Goal: Task Accomplishment & Management: Complete application form

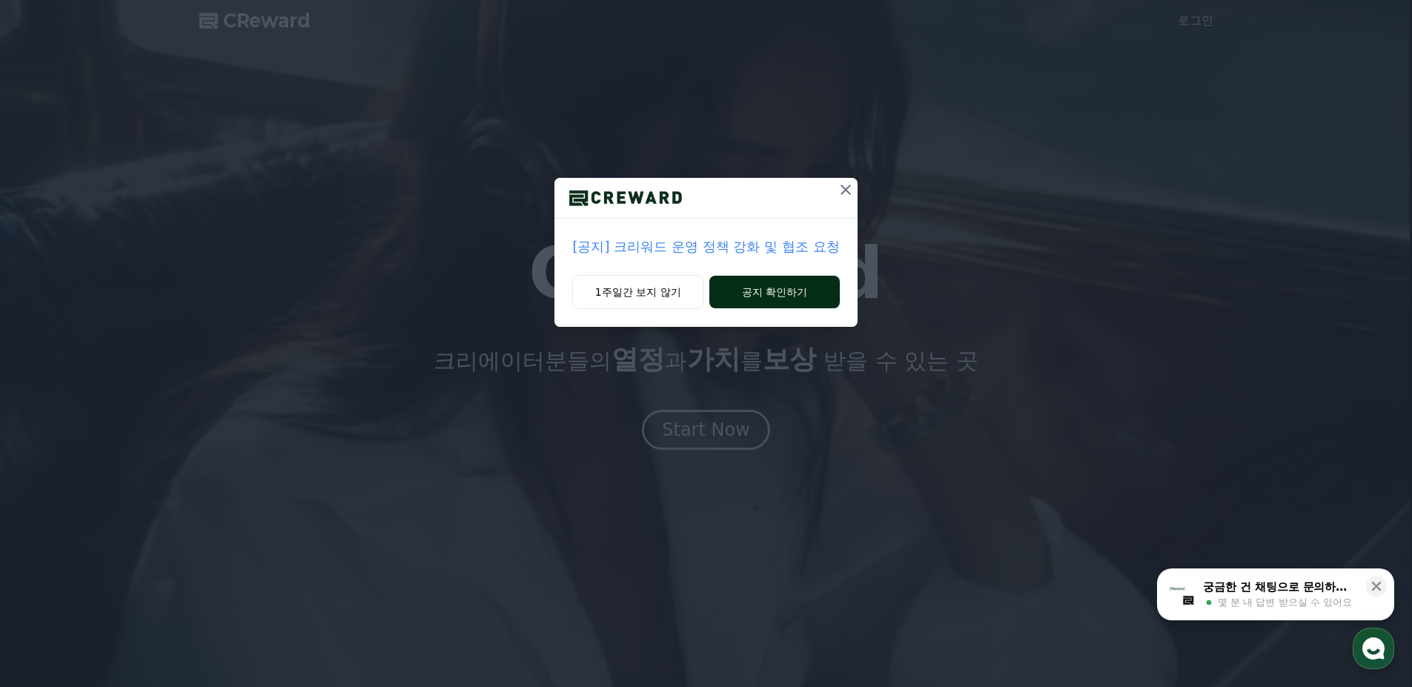
click at [741, 294] on button "공지 확인하기" at bounding box center [774, 292] width 130 height 33
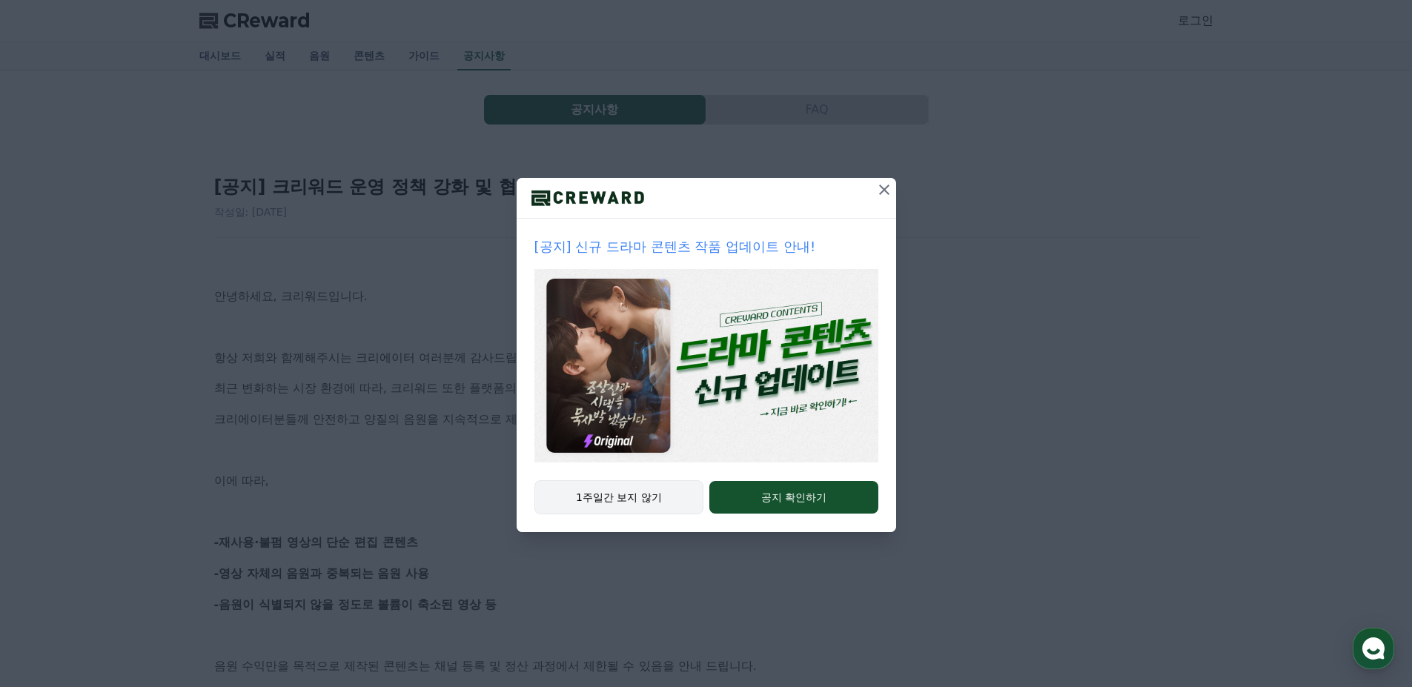
click at [649, 504] on button "1주일간 보지 않기" at bounding box center [619, 497] width 170 height 34
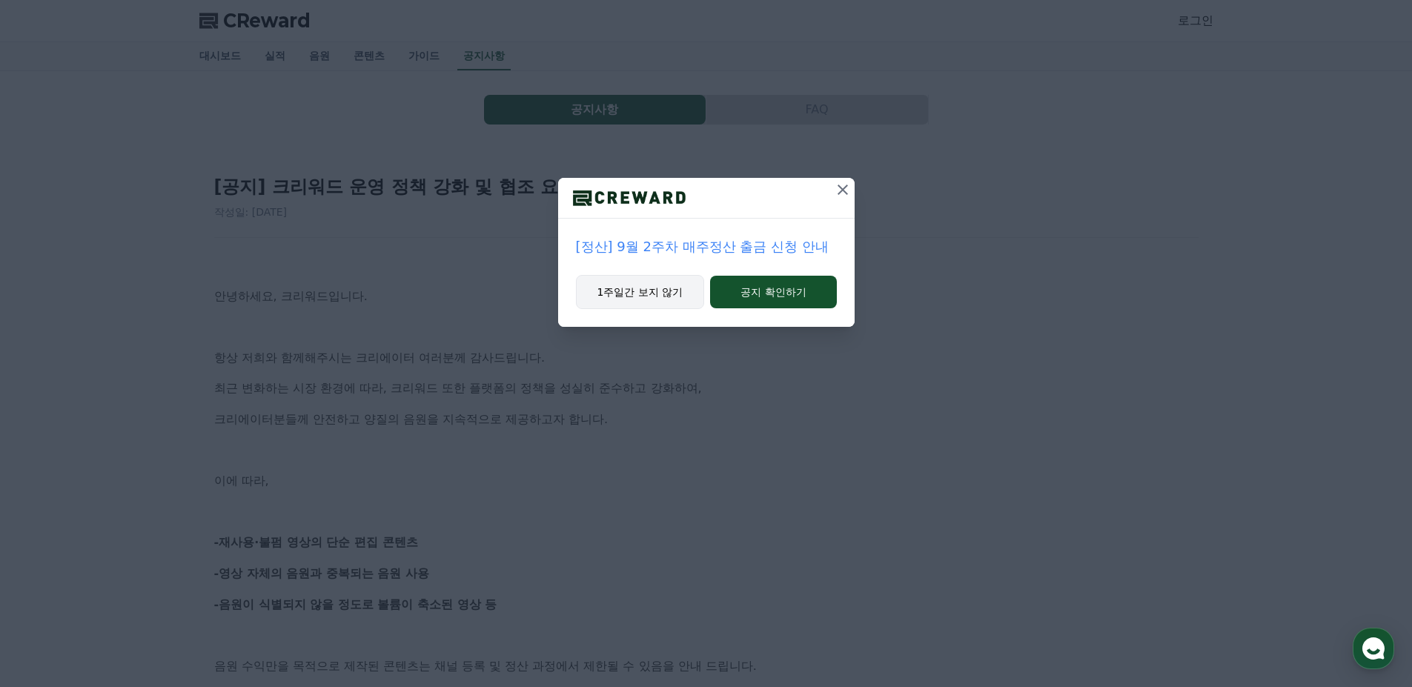
click at [655, 284] on button "1주일간 보지 않기" at bounding box center [640, 292] width 129 height 34
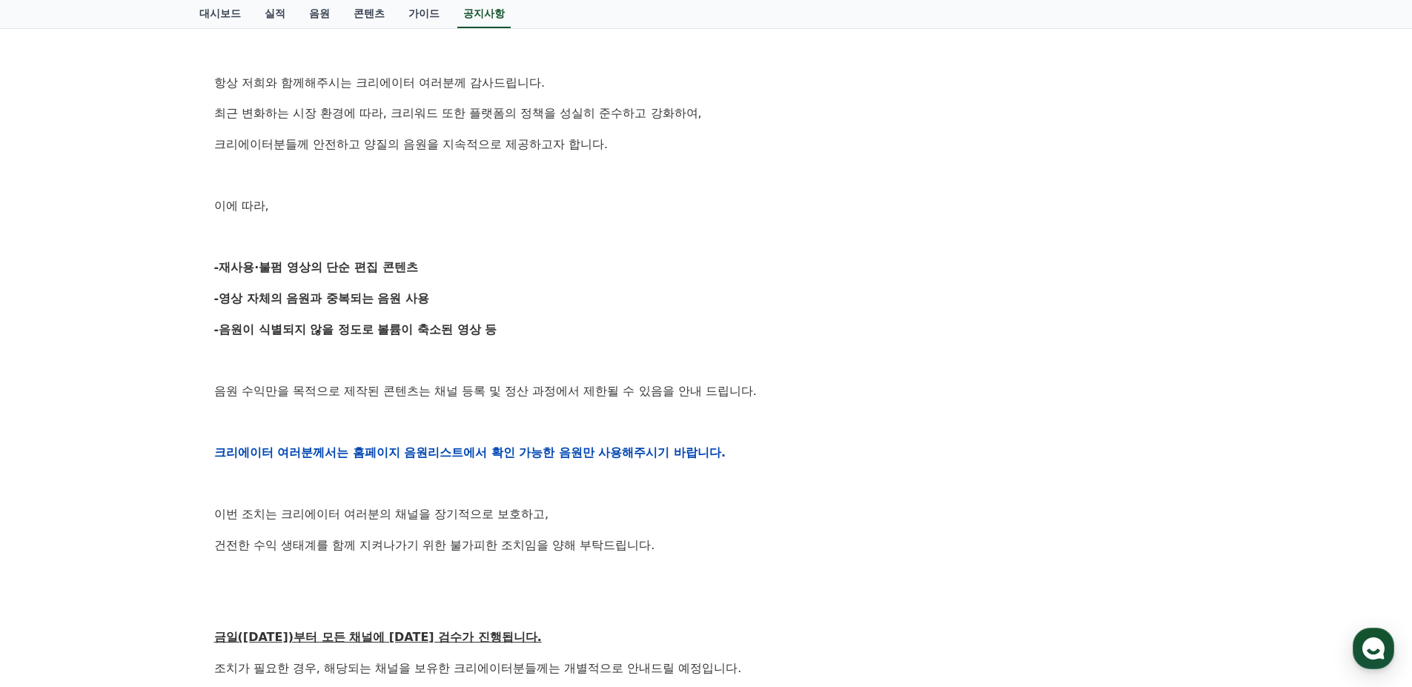
scroll to position [445, 0]
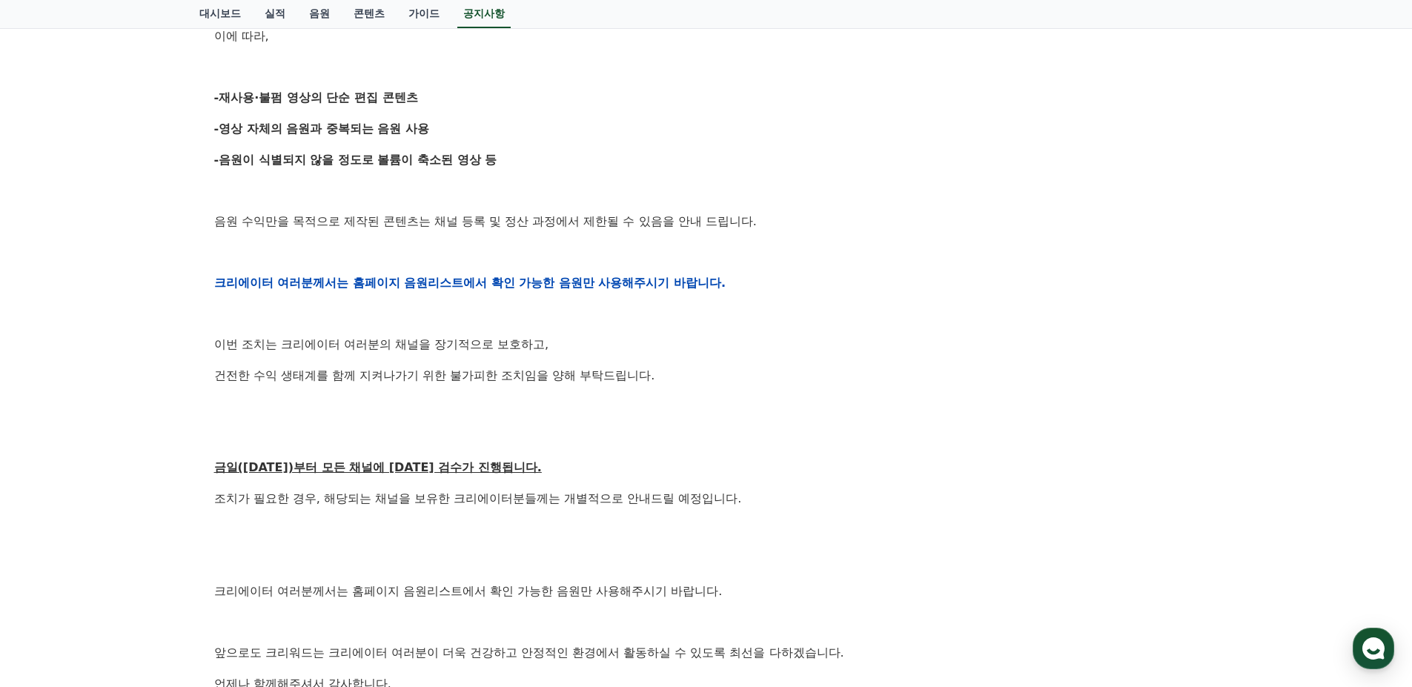
click at [582, 327] on div "안녕하세요, 크리워드입니다. 항상 저희와 함께해주시는 크리에이터 여러분께 감사드립니다. 최근 변화하는 시장 환경에 따라, 크리워드 또한 플랫폼…" at bounding box center [706, 283] width 984 height 944
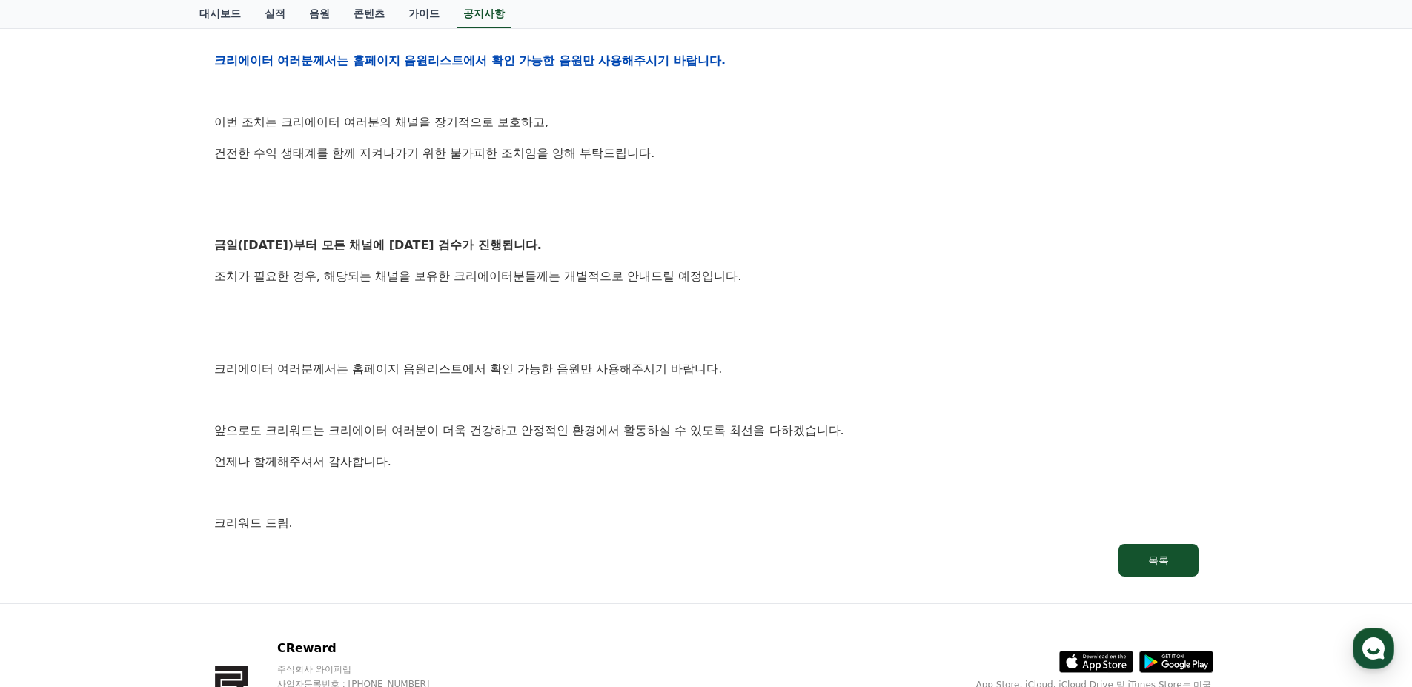
scroll to position [768, 0]
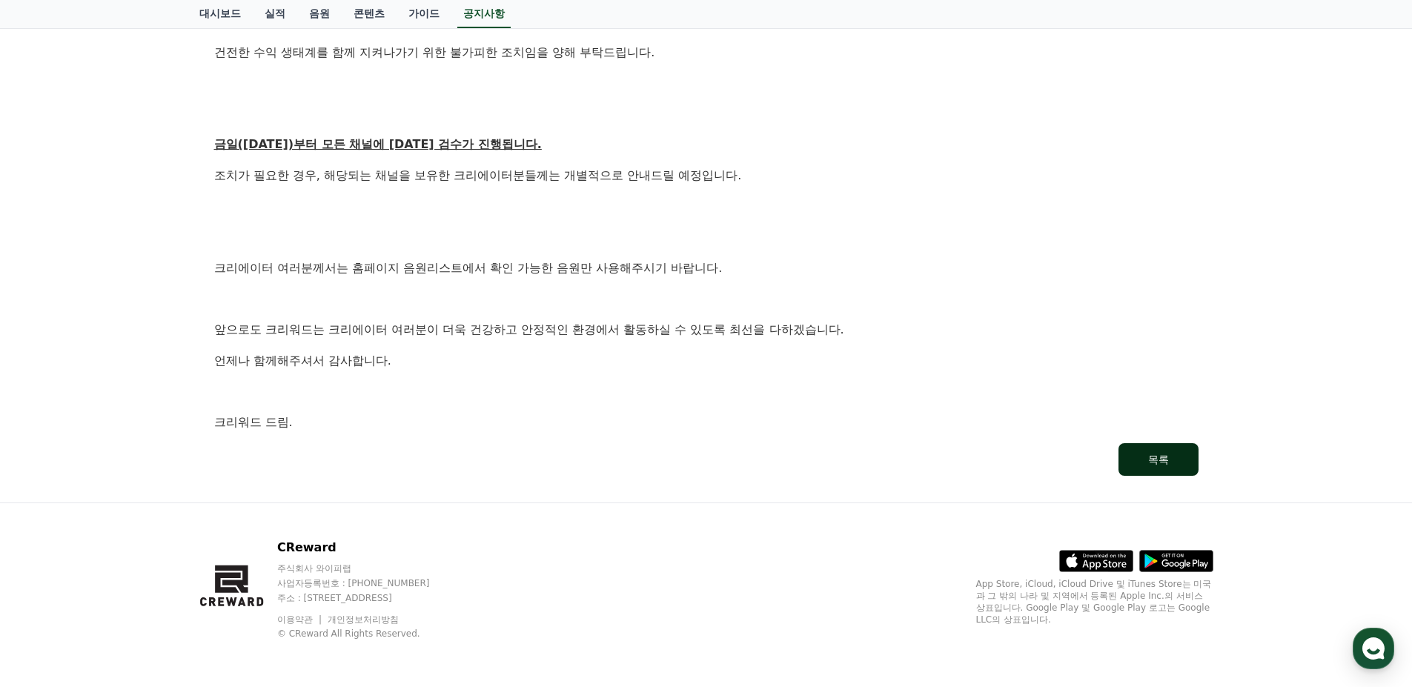
click at [1170, 460] on button "목록" at bounding box center [1159, 459] width 80 height 33
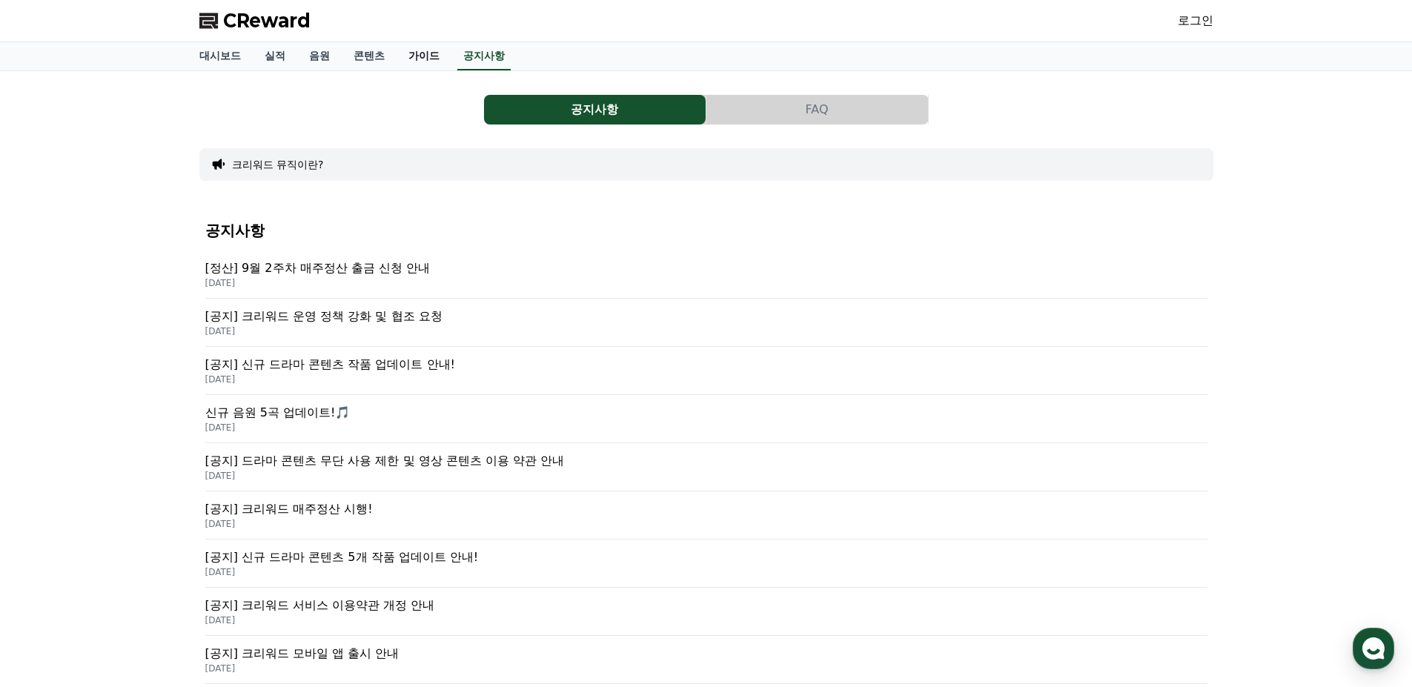
click at [427, 56] on link "가이드" at bounding box center [424, 56] width 55 height 28
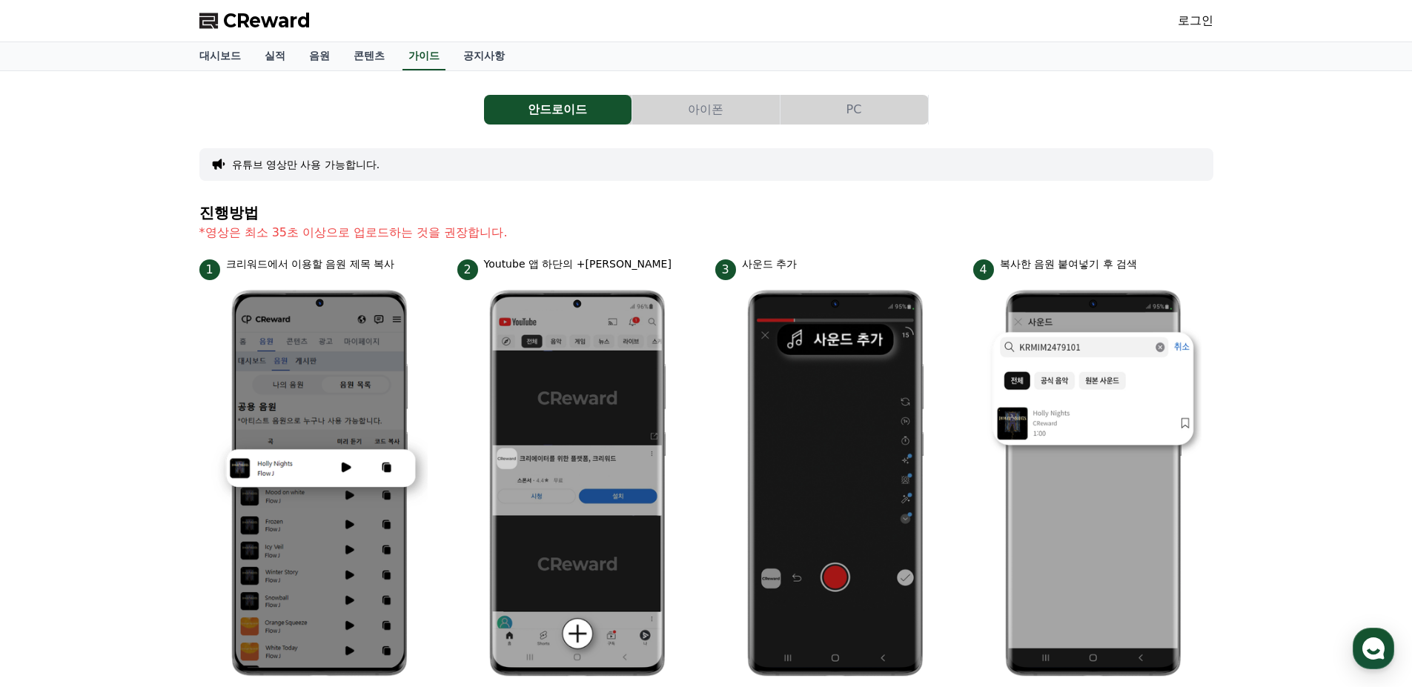
click at [420, 270] on div "1 크리워드에서 이용할 음원 제목 복사" at bounding box center [319, 268] width 240 height 24
click at [414, 274] on div "1 크리워드에서 이용할 음원 제목 복사" at bounding box center [319, 268] width 240 height 24
click at [1198, 18] on link "로그인" at bounding box center [1196, 21] width 36 height 18
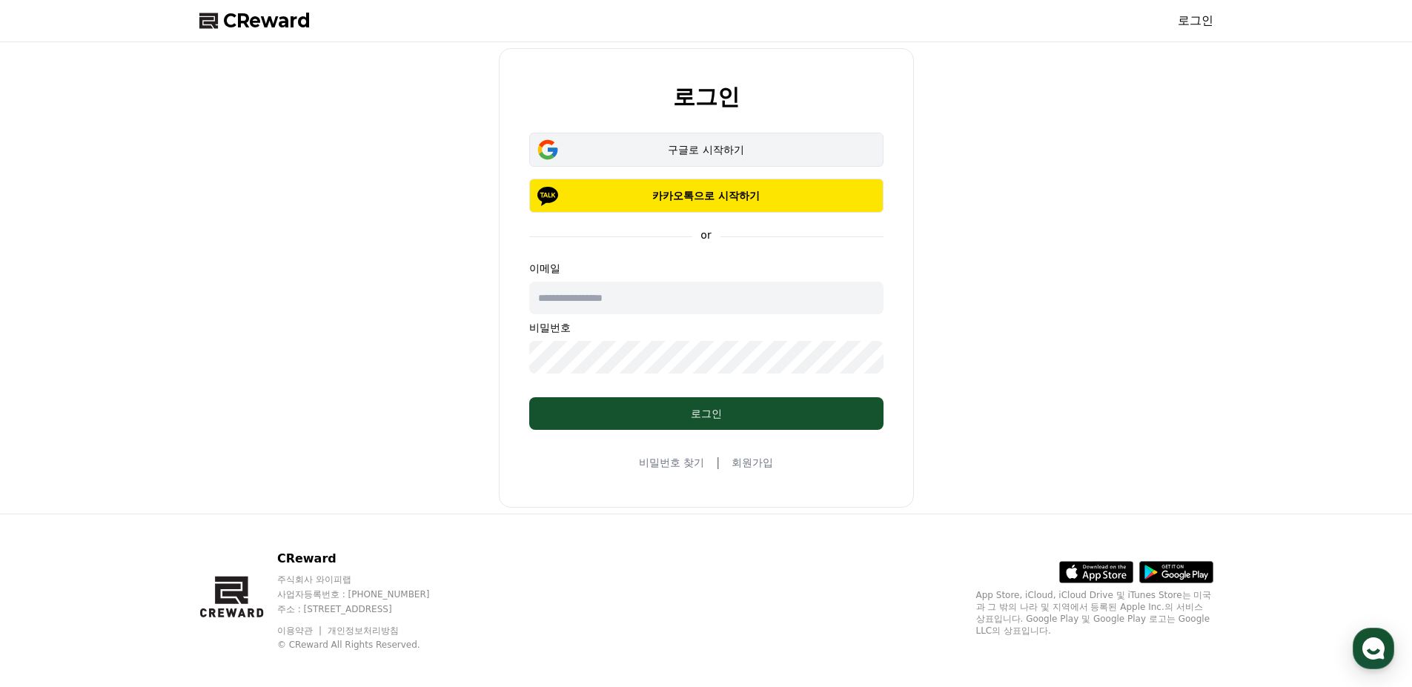
click at [664, 153] on div "구글로 시작하기" at bounding box center [706, 149] width 311 height 15
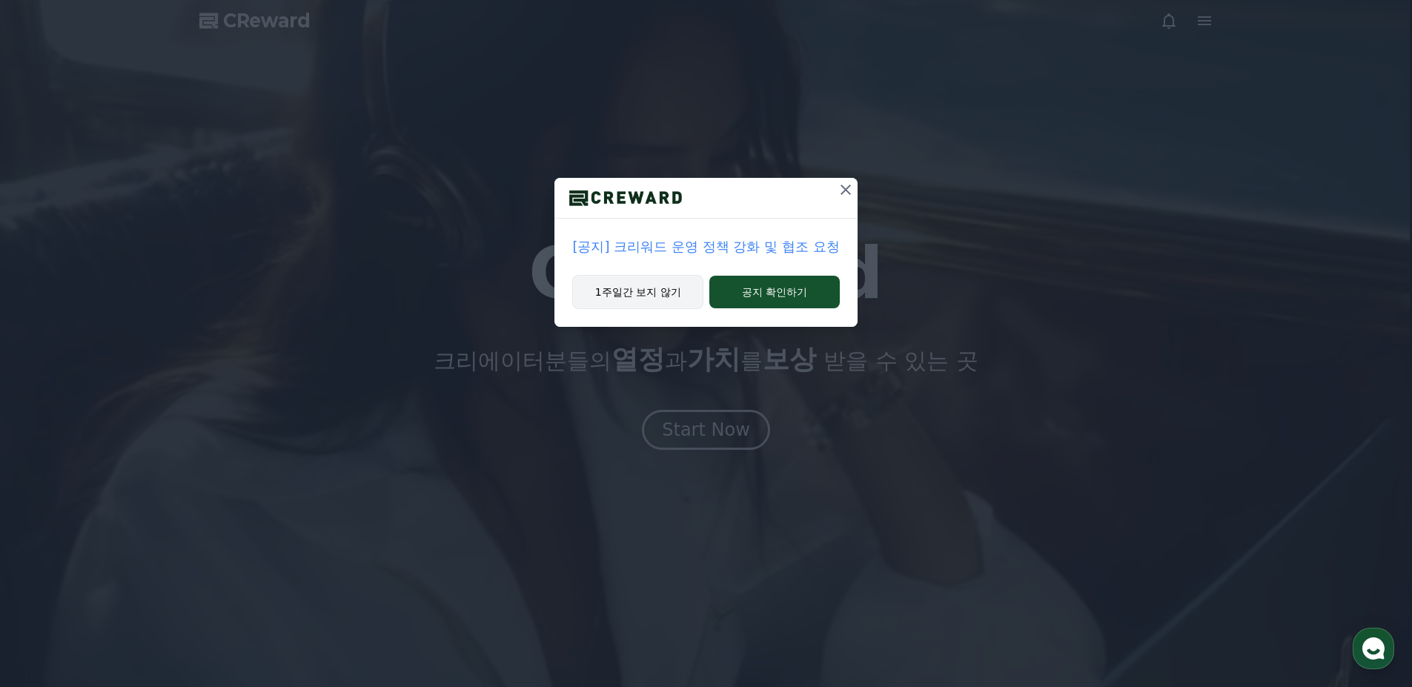
click at [665, 285] on button "1주일간 보지 않기" at bounding box center [637, 292] width 131 height 34
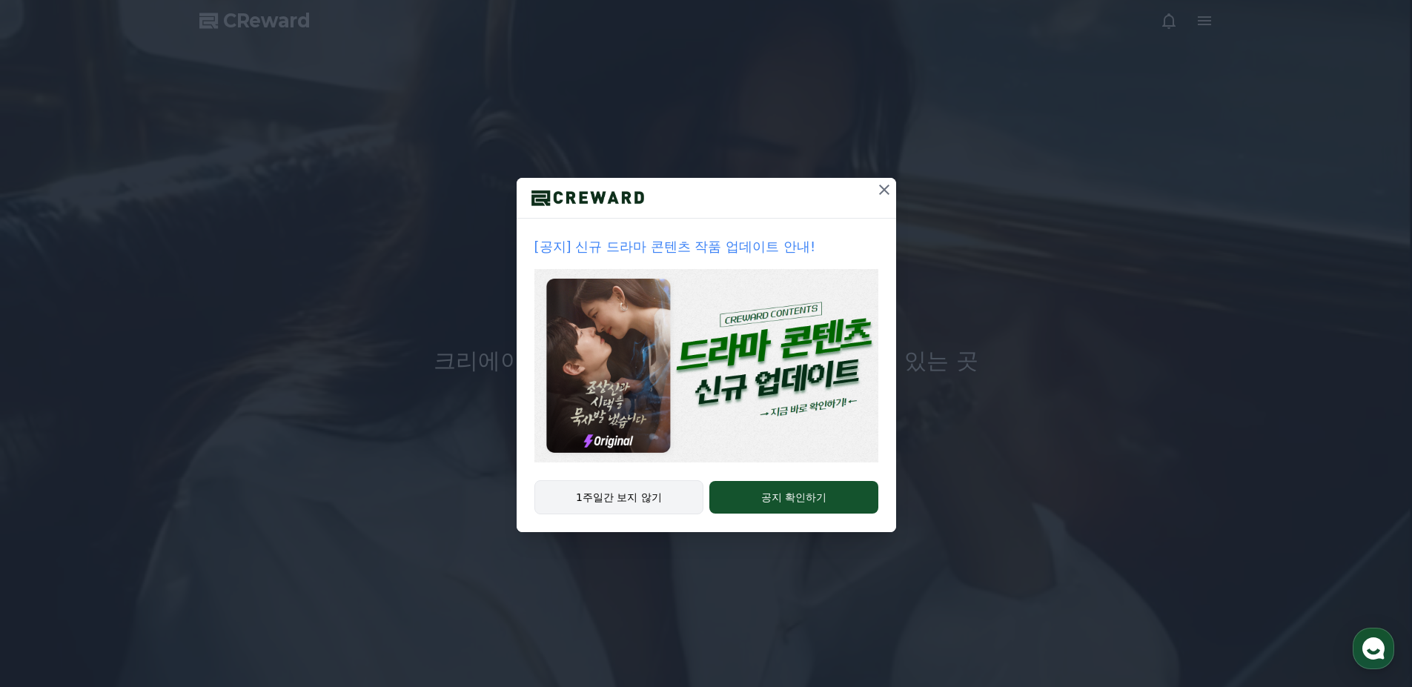
click at [652, 497] on button "1주일간 보지 않기" at bounding box center [619, 497] width 170 height 34
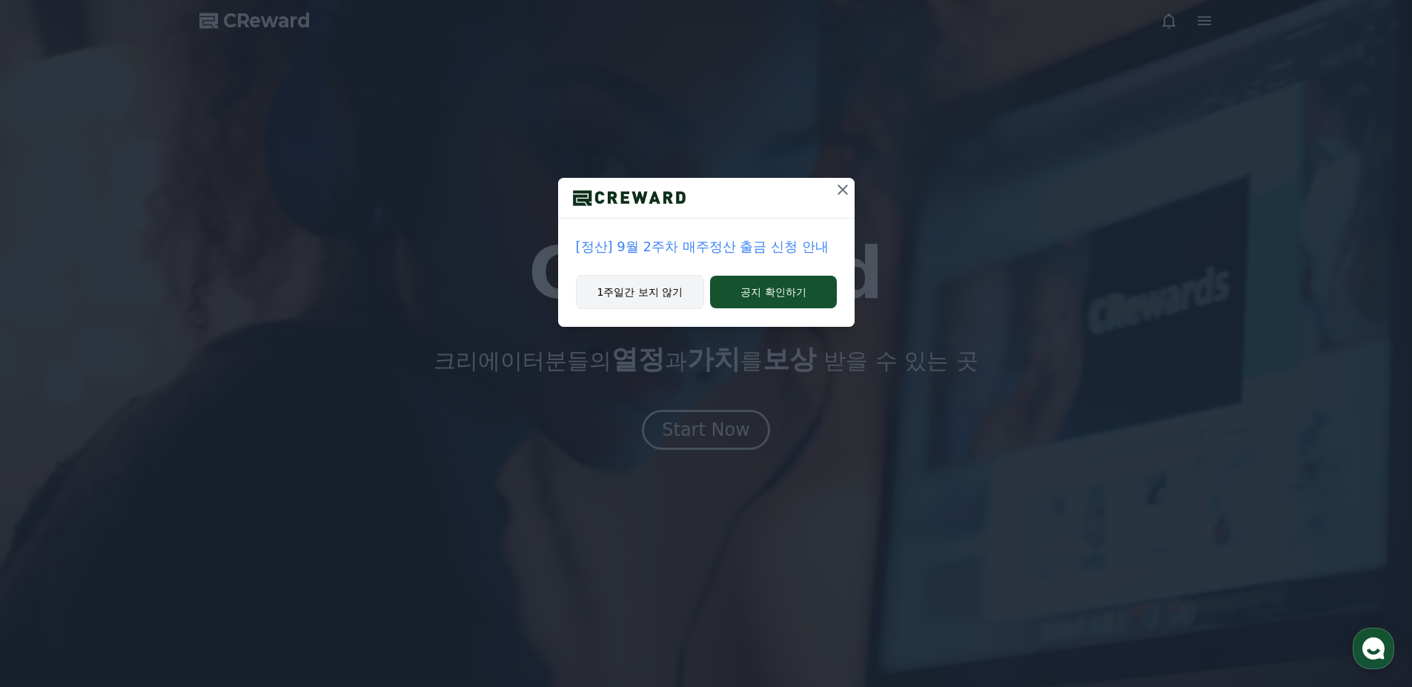
click at [667, 288] on button "1주일간 보지 않기" at bounding box center [640, 292] width 129 height 34
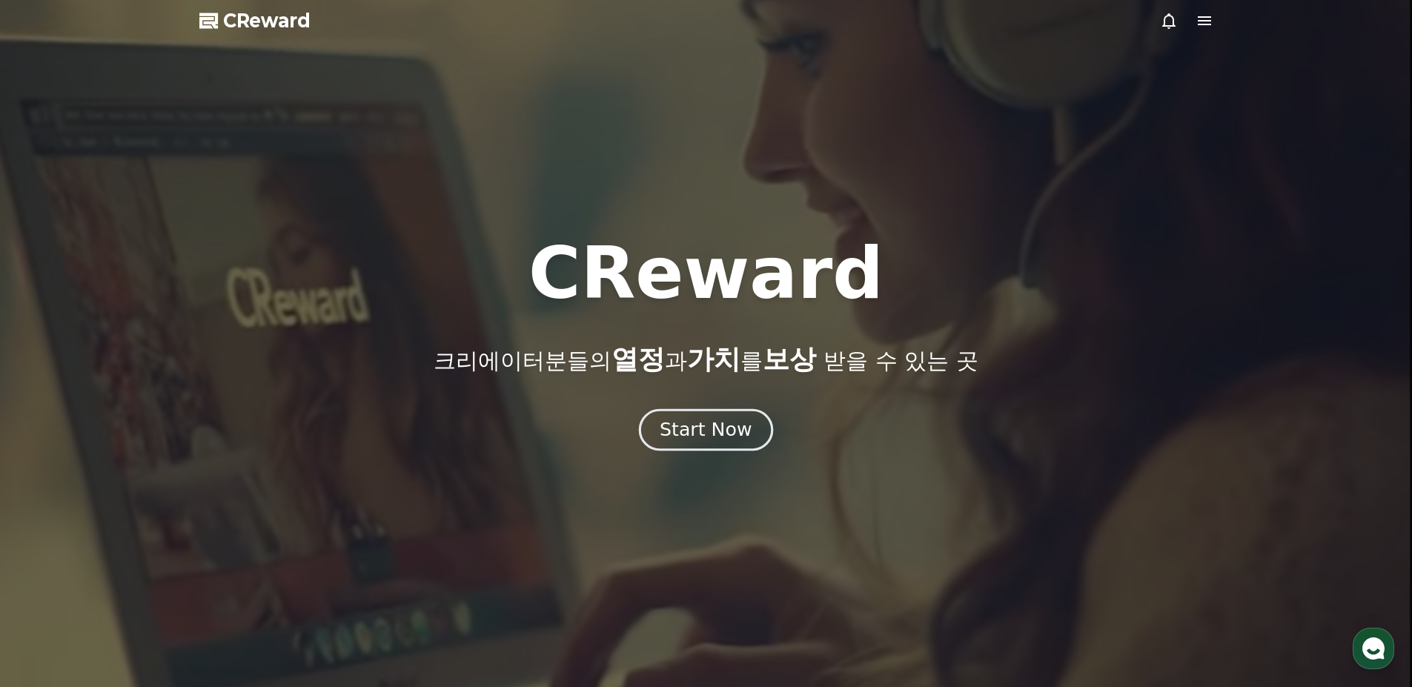
click at [703, 429] on div "Start Now" at bounding box center [706, 429] width 92 height 25
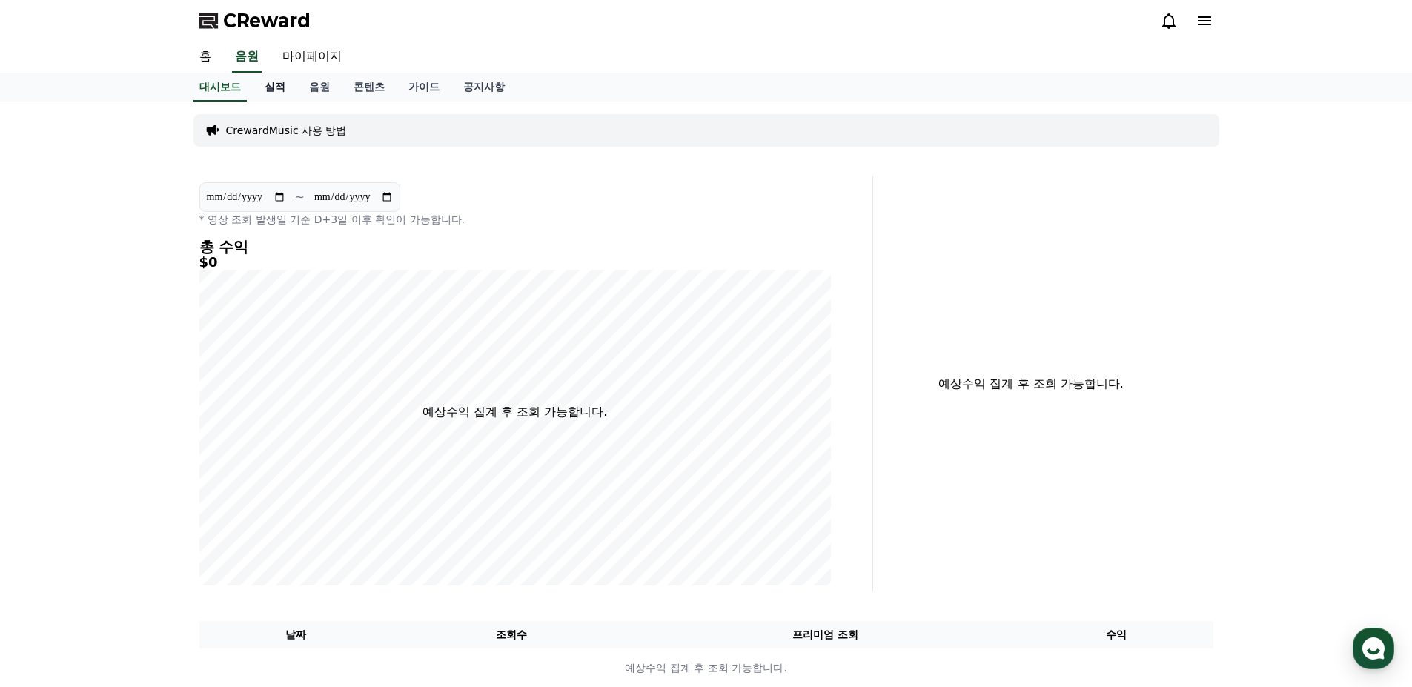
click at [262, 81] on link "실적" at bounding box center [275, 87] width 44 height 28
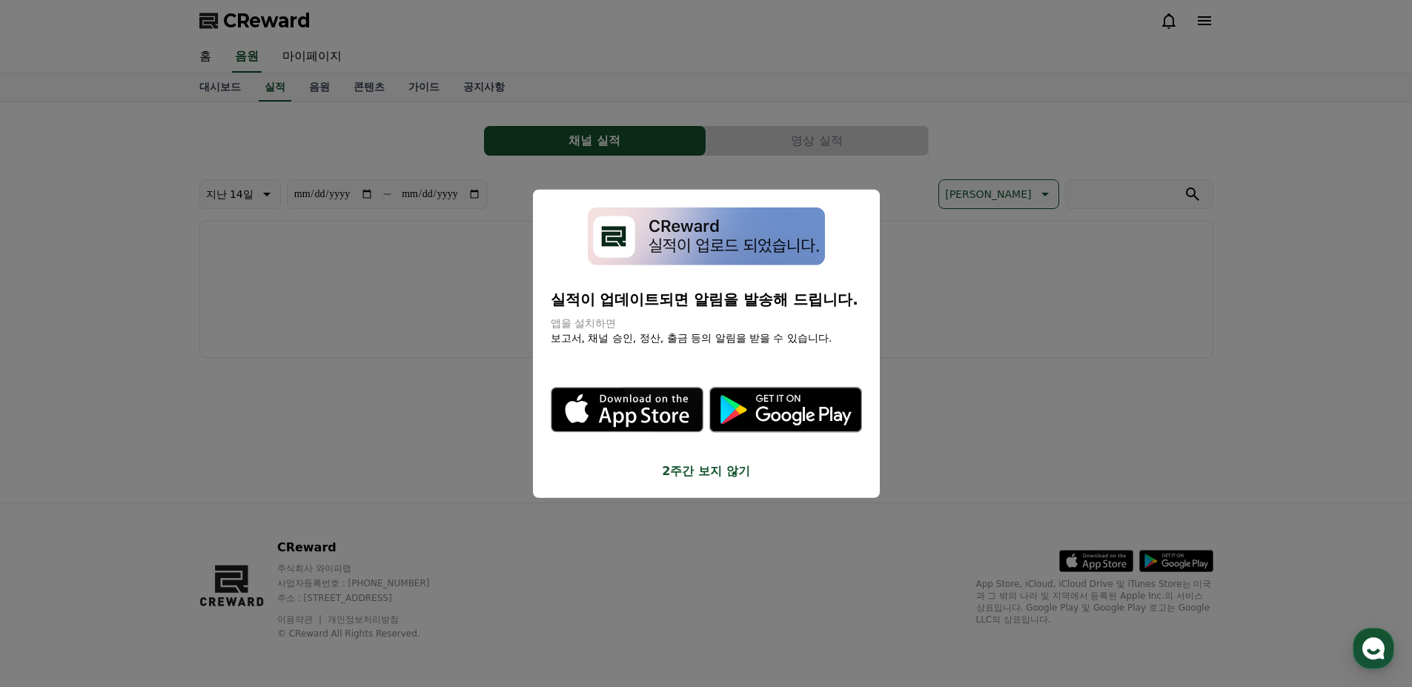
drag, startPoint x: 672, startPoint y: 477, endPoint x: 637, endPoint y: 368, distance: 113.7
click at [672, 474] on button "2주간 보지 않기" at bounding box center [706, 472] width 311 height 18
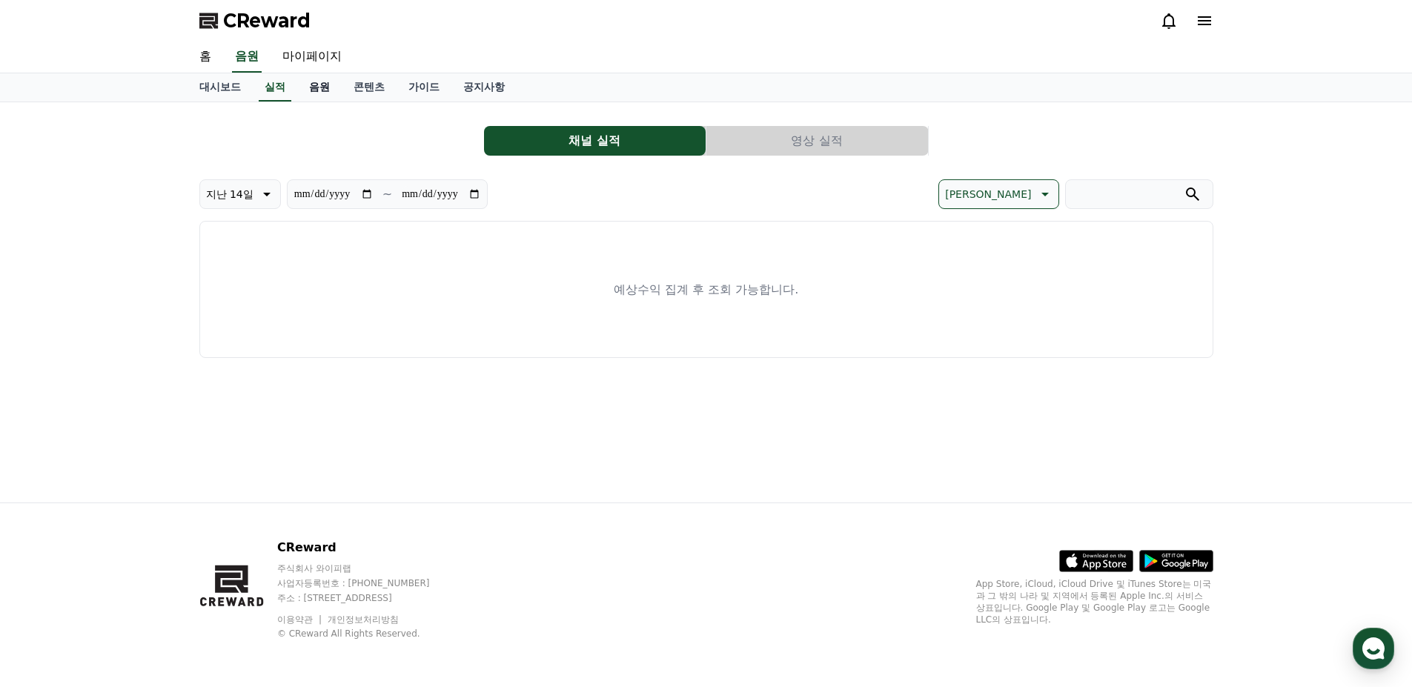
click at [299, 80] on link "음원" at bounding box center [319, 87] width 44 height 28
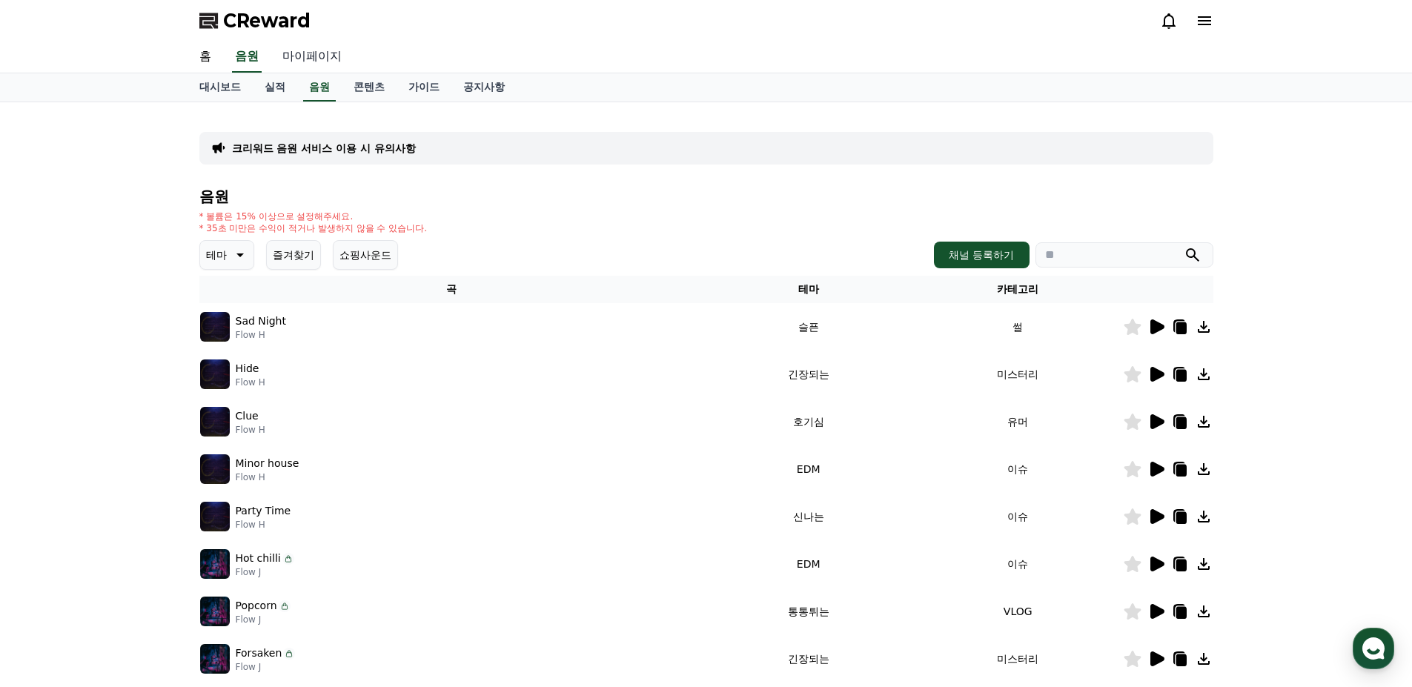
click at [311, 58] on link "마이페이지" at bounding box center [312, 57] width 83 height 31
select select "**********"
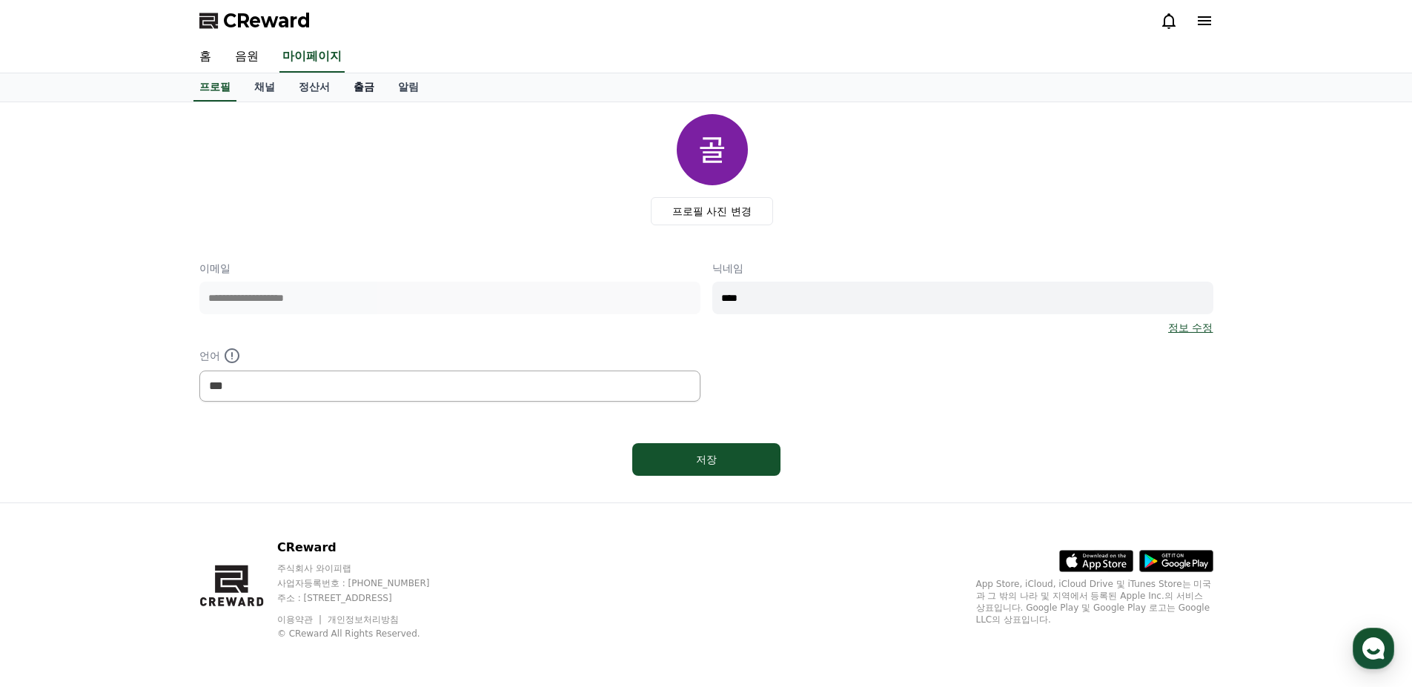
click at [351, 81] on link "출금" at bounding box center [364, 87] width 44 height 28
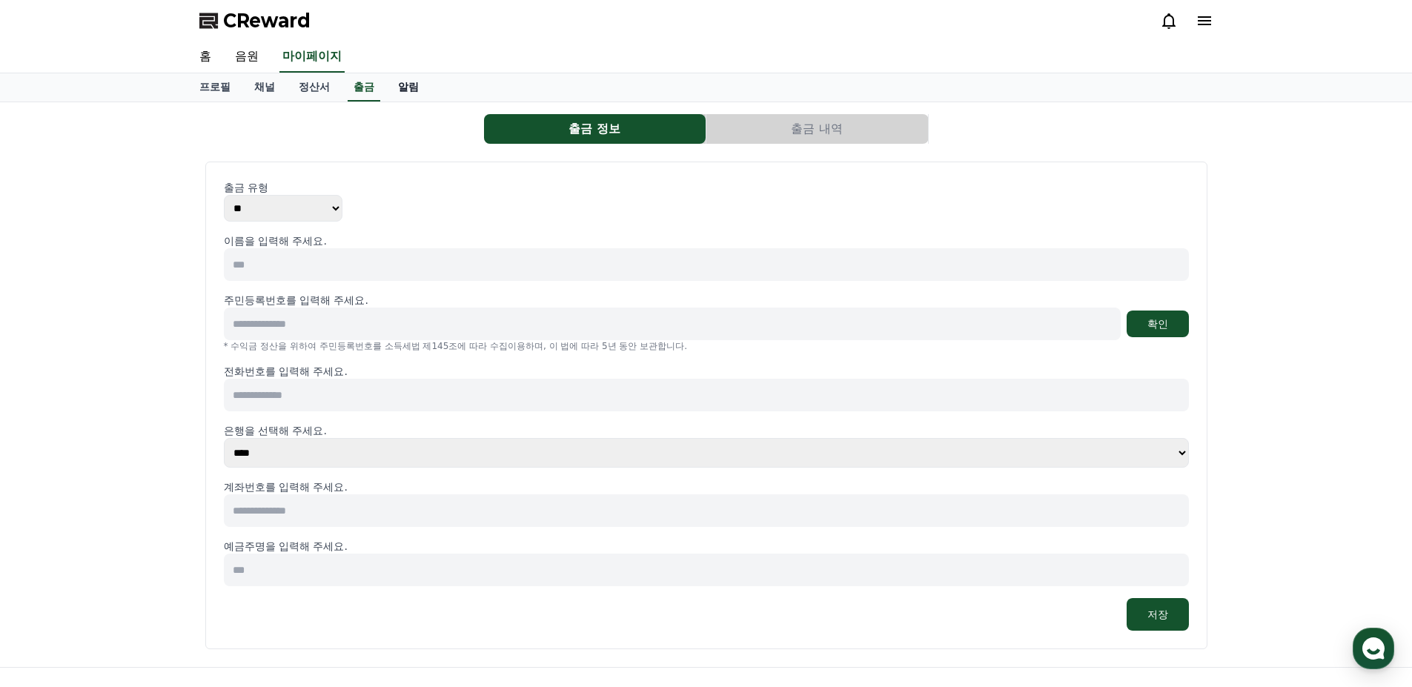
click at [407, 96] on link "알림" at bounding box center [408, 87] width 44 height 28
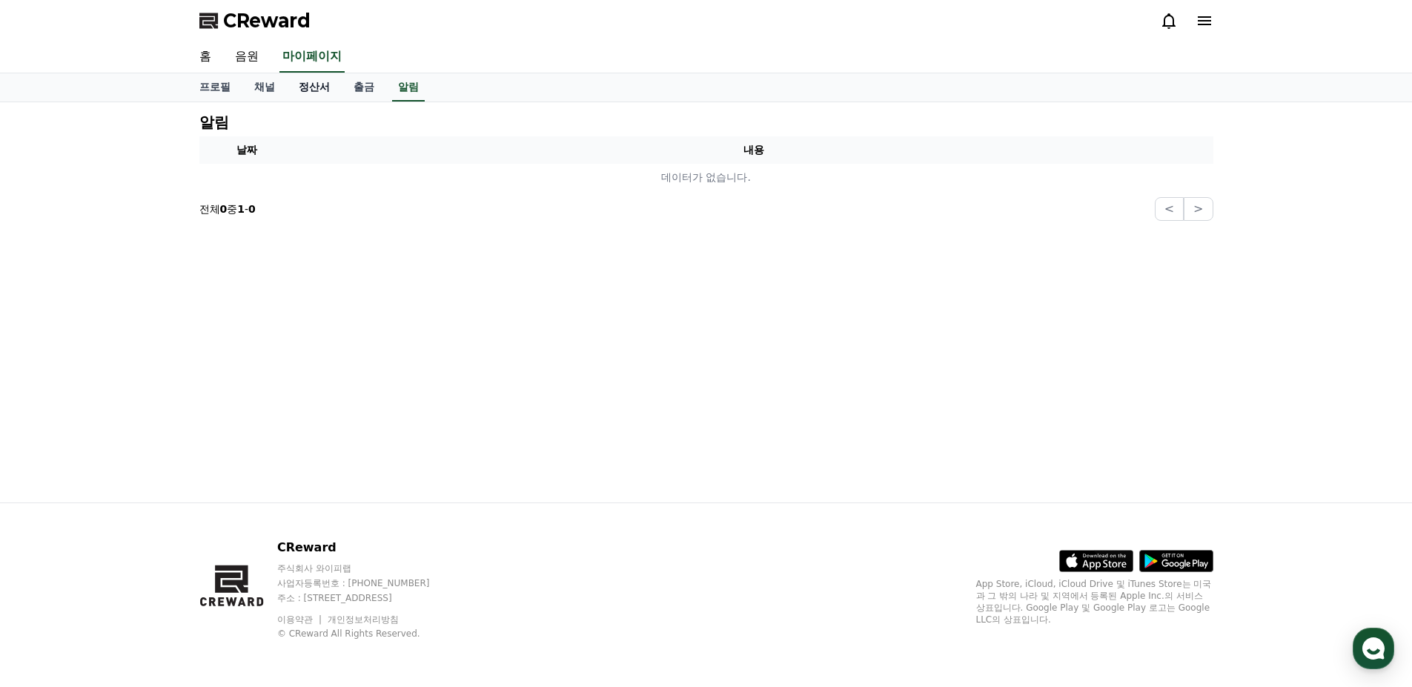
click at [322, 95] on link "정산서" at bounding box center [314, 87] width 55 height 28
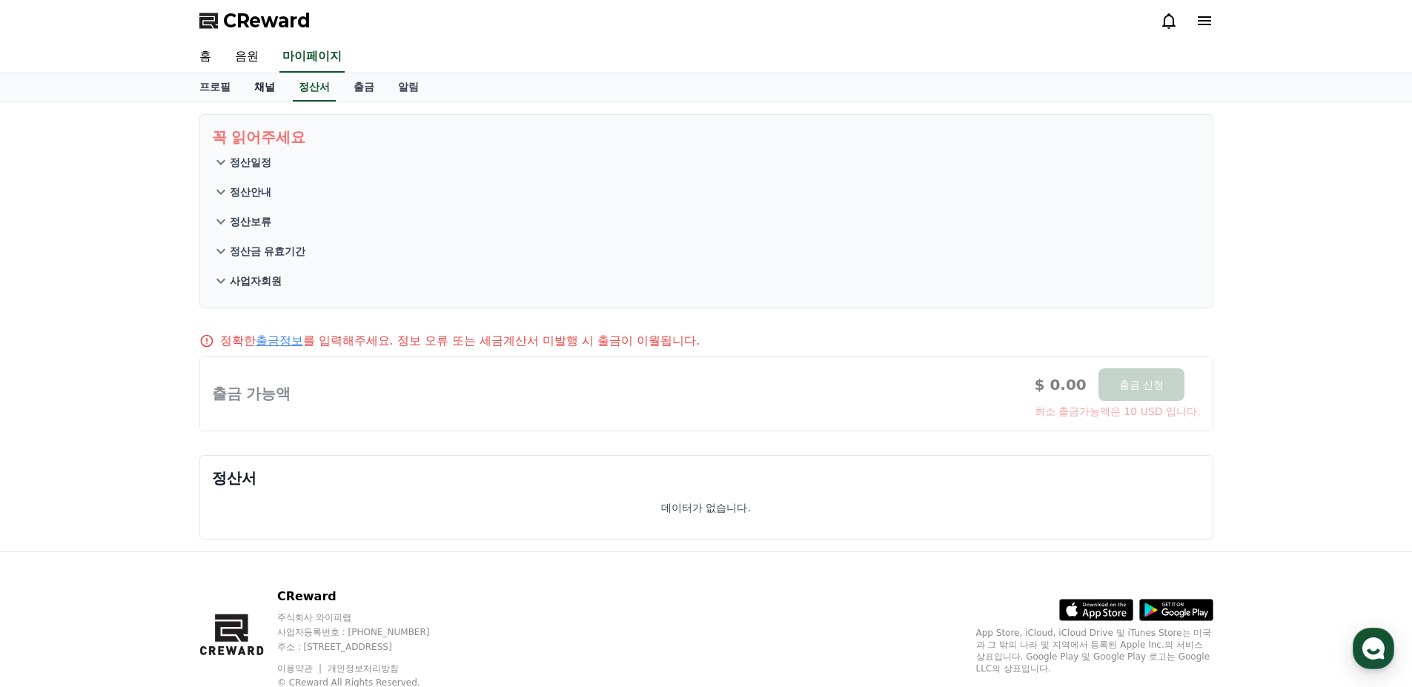
click at [262, 90] on link "채널" at bounding box center [264, 87] width 44 height 28
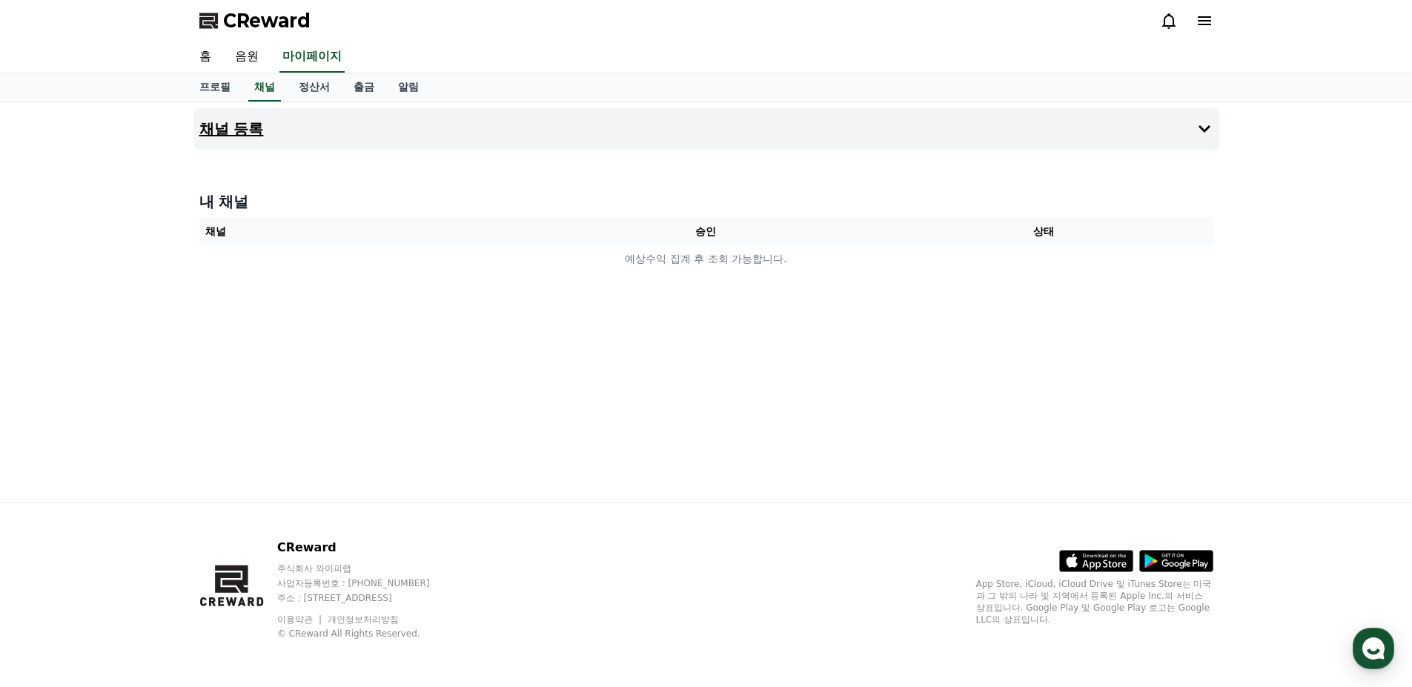
click at [332, 124] on button "채널 등록" at bounding box center [706, 129] width 1026 height 42
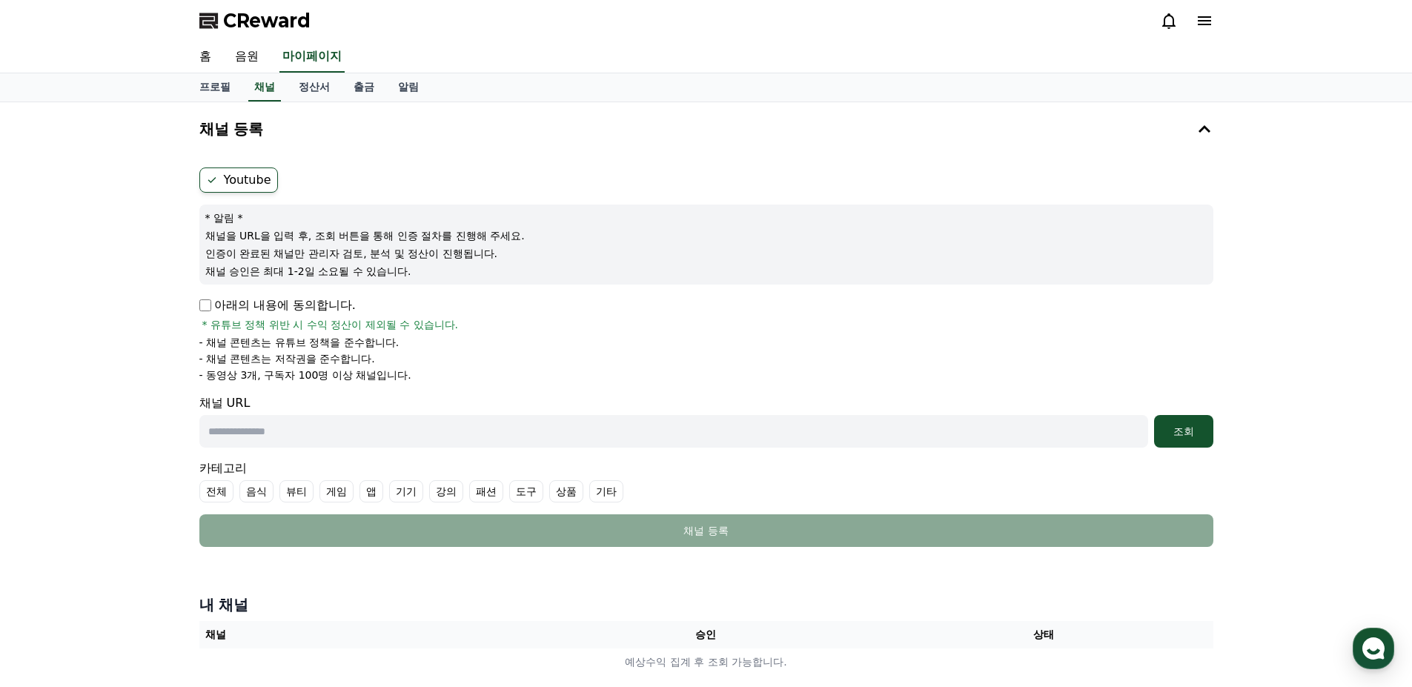
click at [300, 308] on p "아래의 내용에 동의합니다." at bounding box center [277, 306] width 156 height 18
click at [211, 328] on span "* 유튜브 정책 위반 시 수익 정산이 제외될 수 있습니다." at bounding box center [330, 324] width 256 height 15
drag, startPoint x: 211, startPoint y: 356, endPoint x: 458, endPoint y: 391, distance: 250.1
click at [458, 391] on form "Youtube * 알림 * 채널을 URL을 입력 후, 조회 버튼을 통해 인증 절차를 진행해 주세요. 인증이 완료된 채널만 관리자 검토, 분석 …" at bounding box center [706, 358] width 1014 height 380
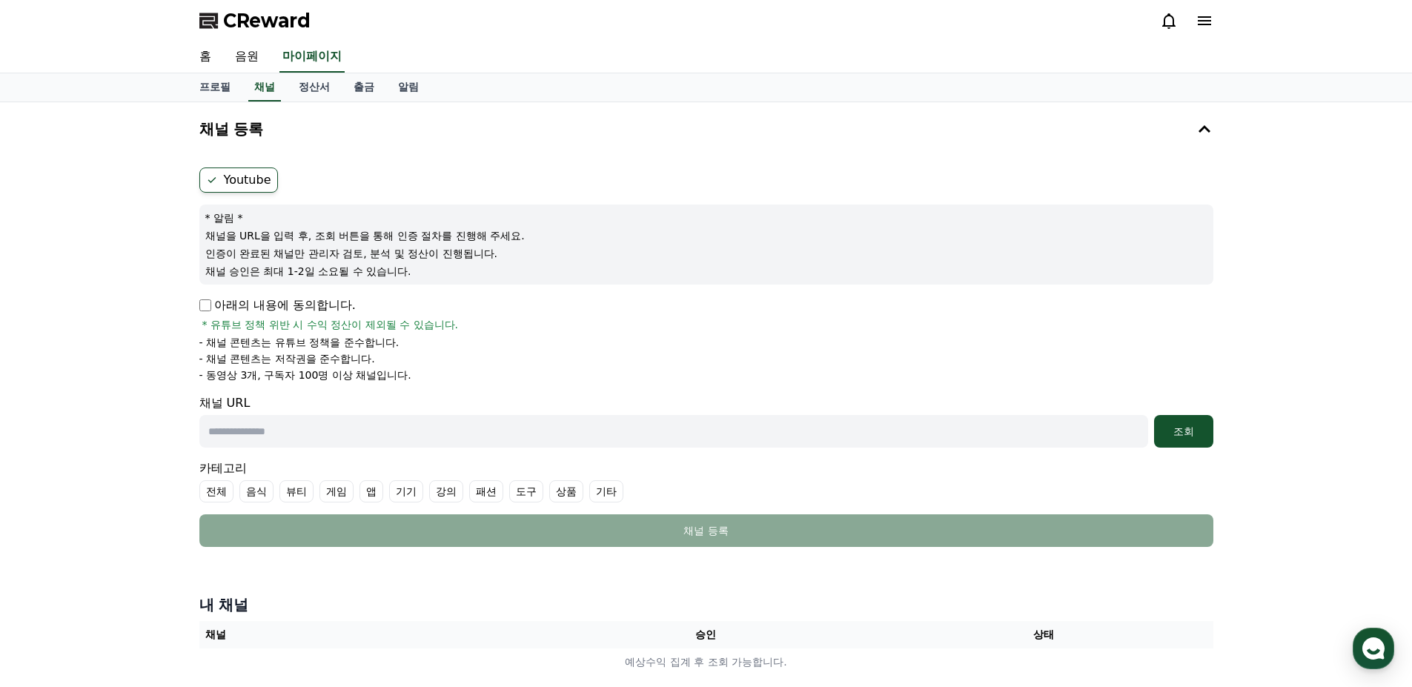
click at [256, 437] on input "text" at bounding box center [673, 431] width 949 height 33
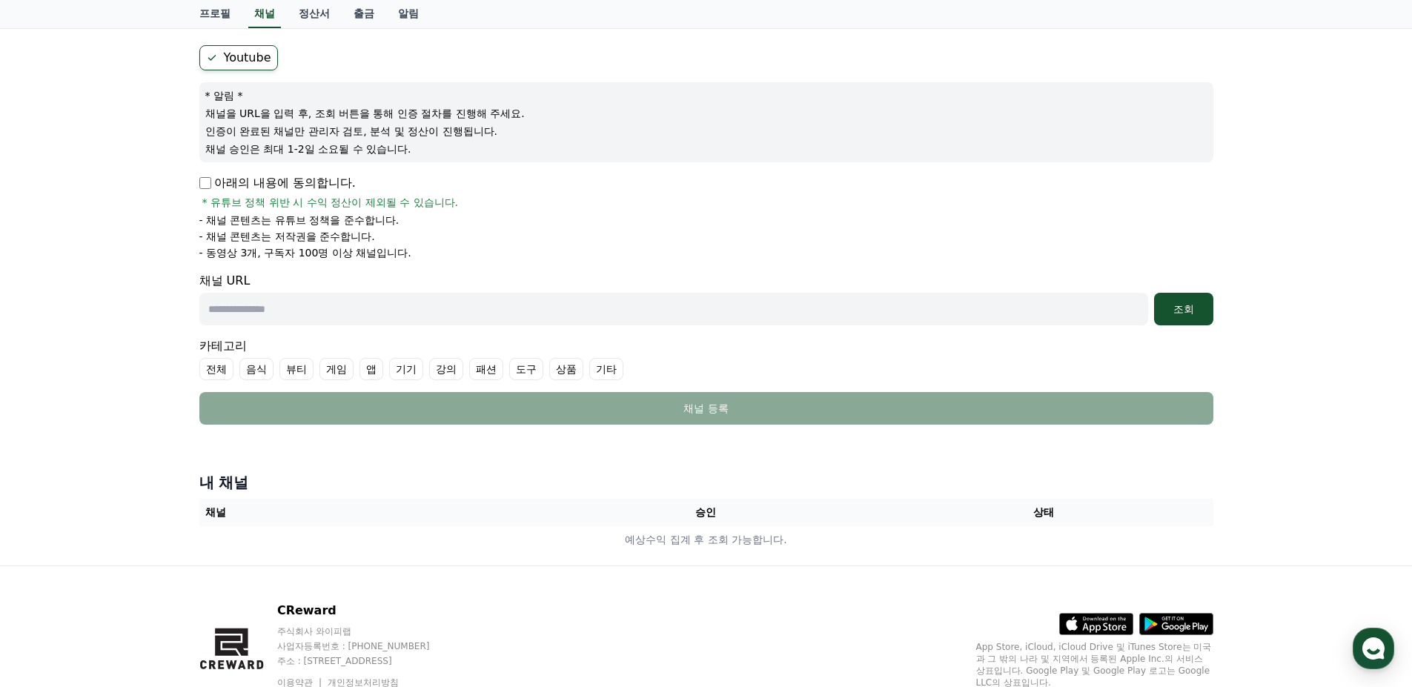
scroll to position [185, 0]
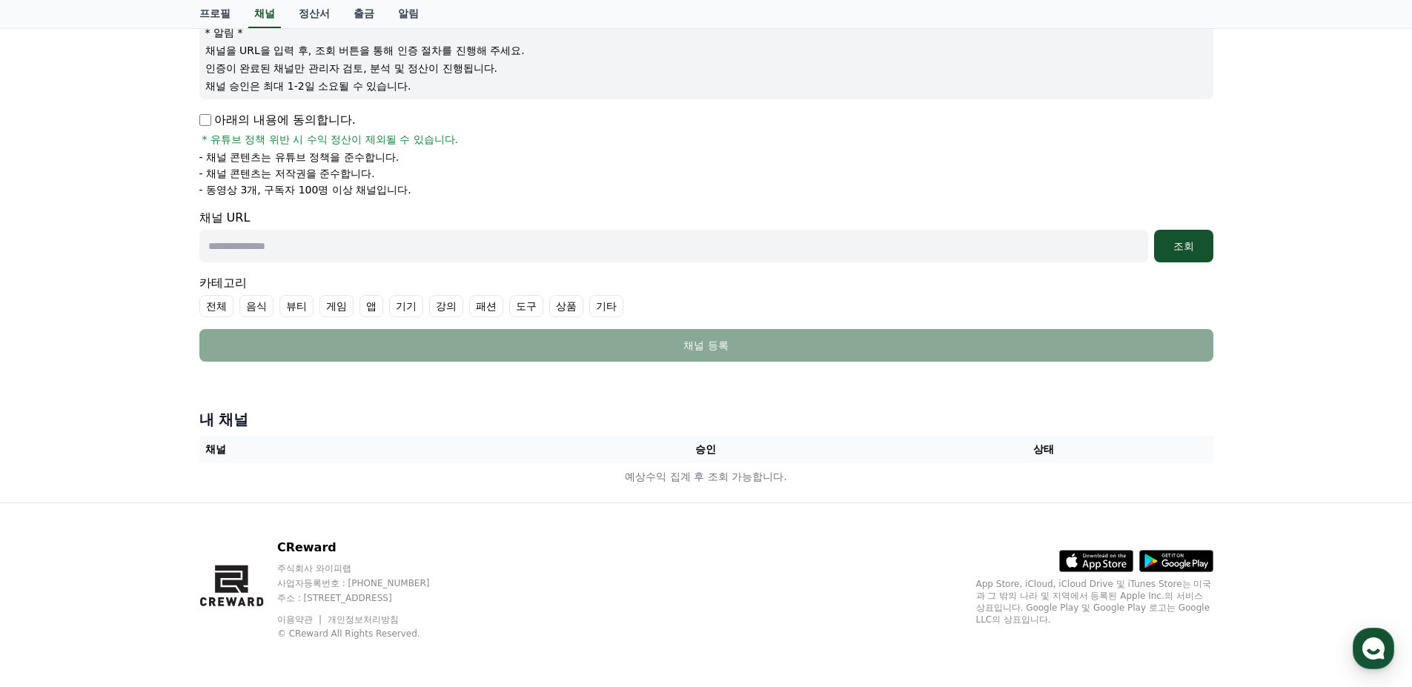
click at [535, 169] on li "- 채널 콘텐츠는 저작권을 준수합니다." at bounding box center [706, 173] width 1014 height 15
click at [443, 195] on li "- 동영상 3개, 구독자 100명 이상 채널입니다." at bounding box center [706, 189] width 1014 height 15
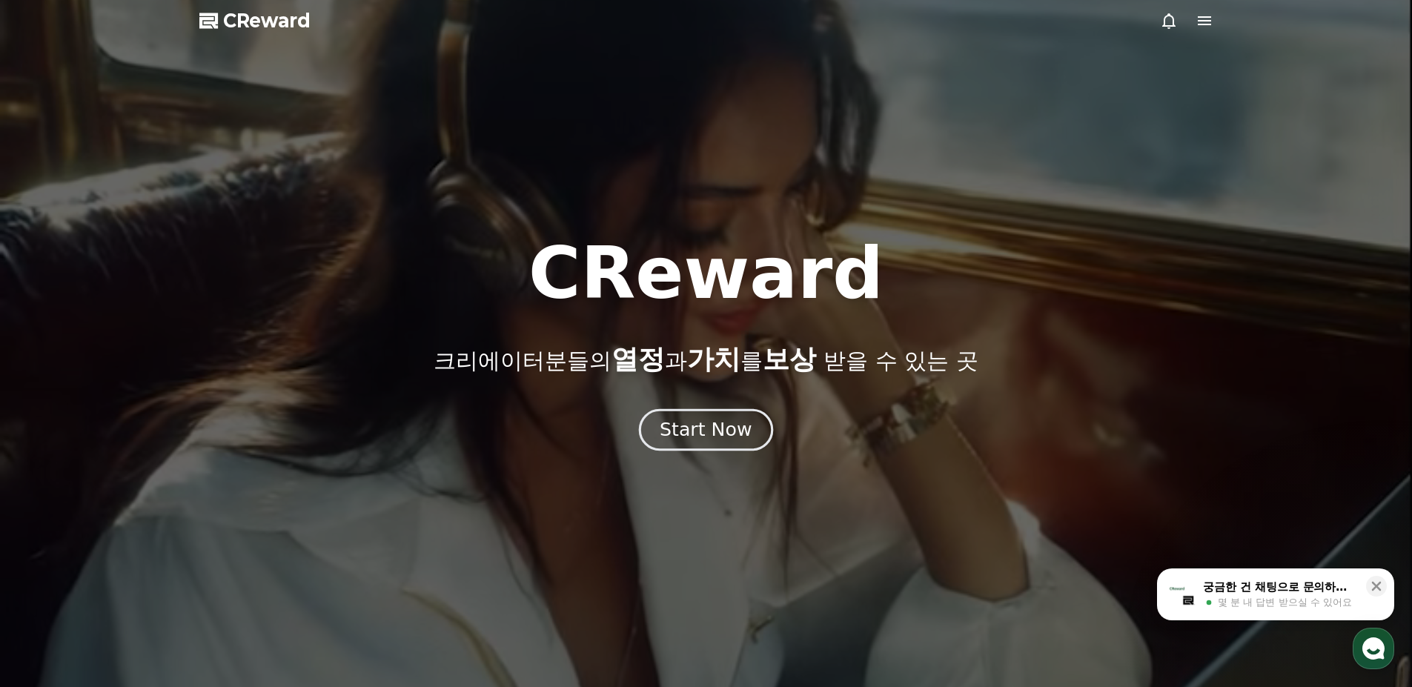
click at [714, 425] on div "Start Now" at bounding box center [706, 429] width 92 height 25
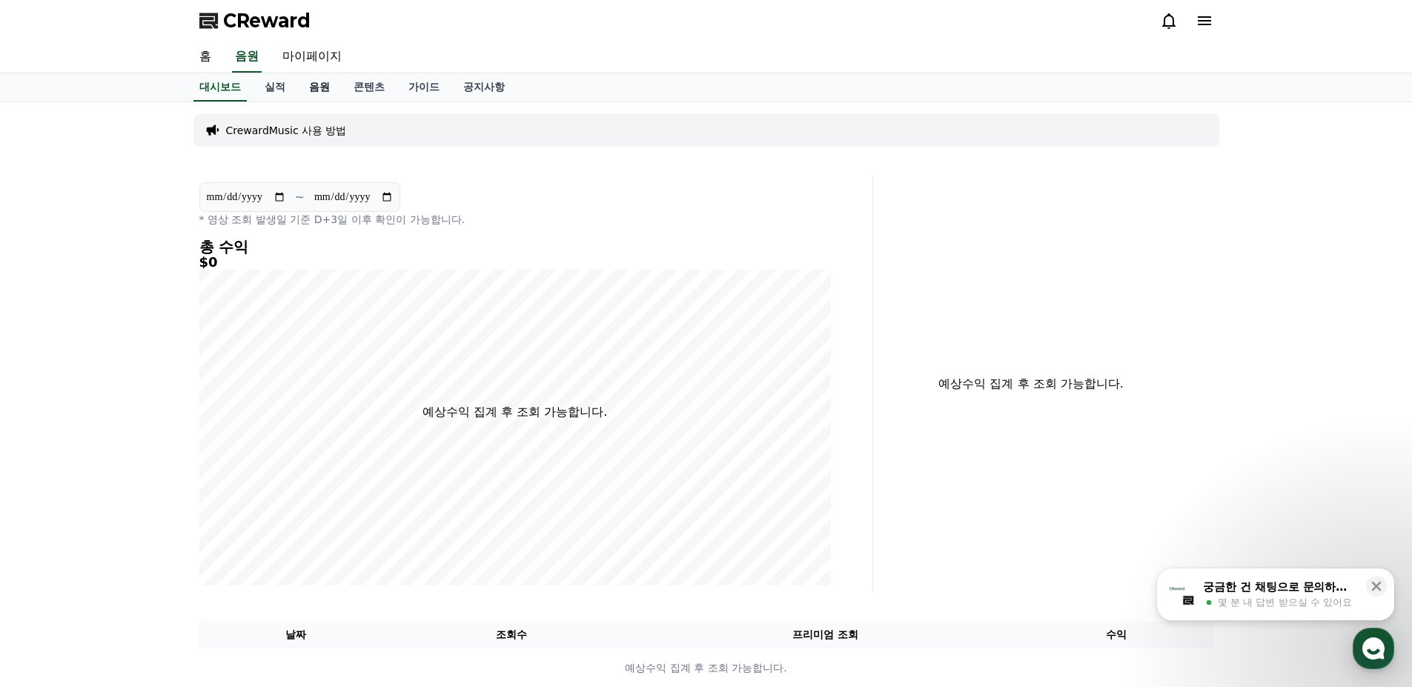
click at [327, 85] on link "음원" at bounding box center [319, 87] width 44 height 28
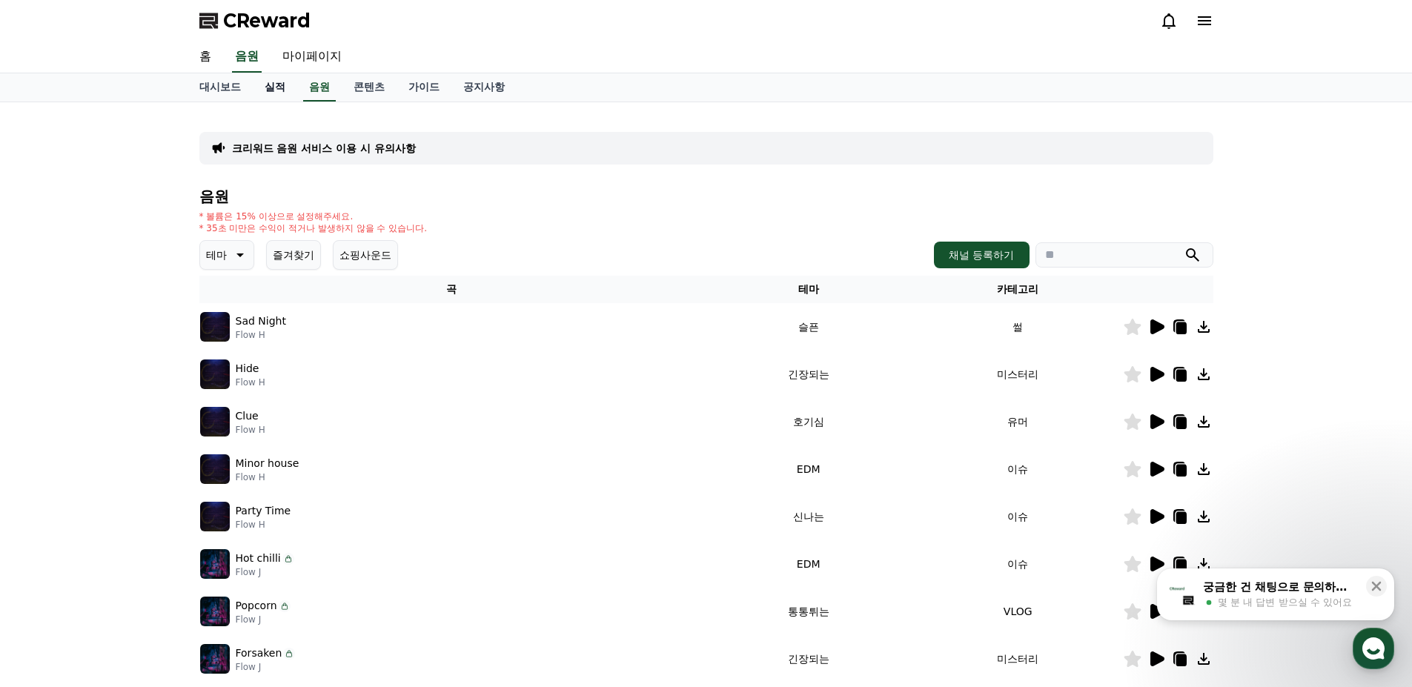
click at [264, 88] on link "실적" at bounding box center [275, 87] width 44 height 28
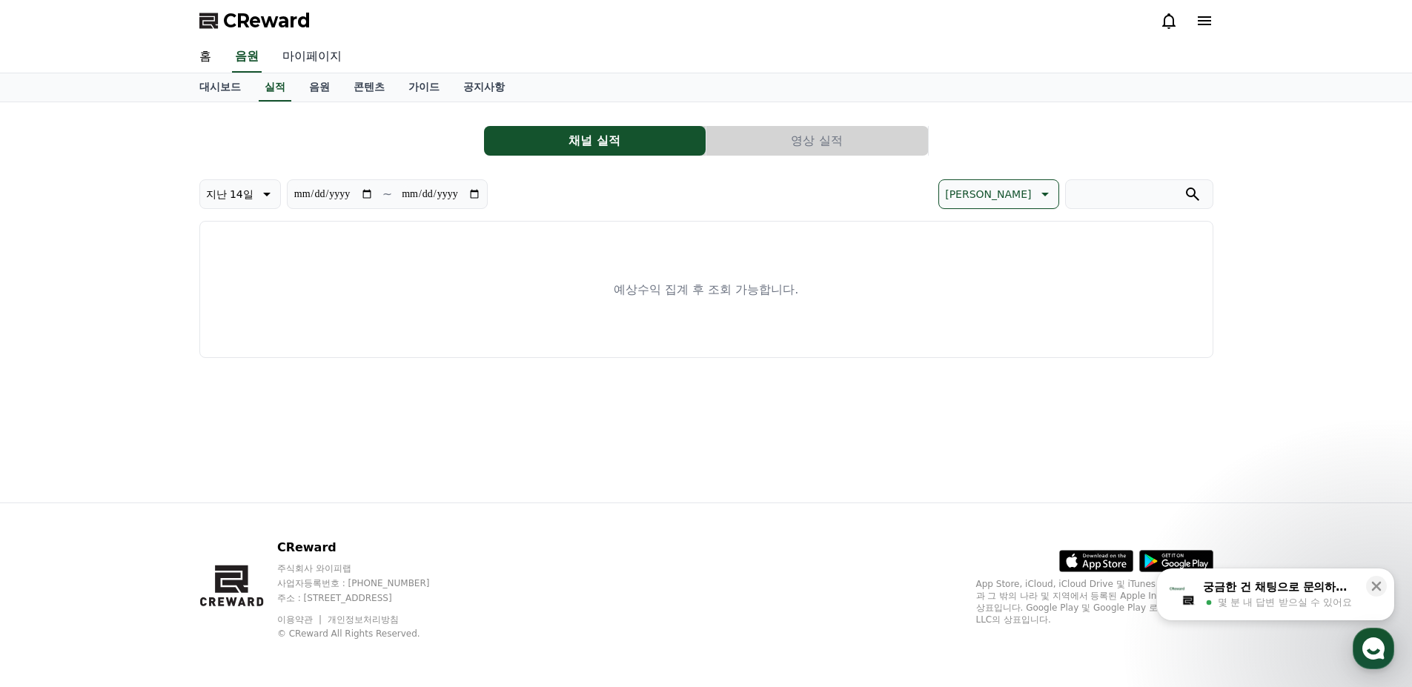
click at [312, 51] on link "마이페이지" at bounding box center [312, 57] width 83 height 31
select select "**********"
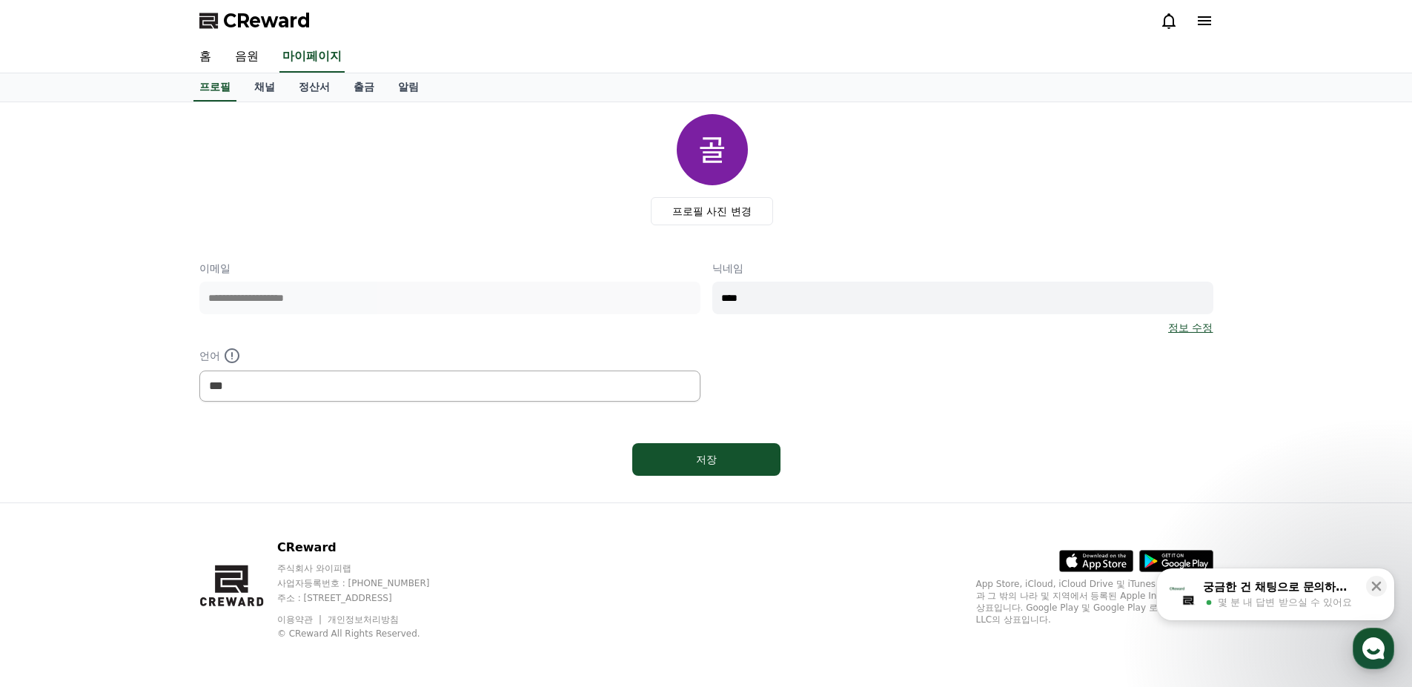
click at [488, 201] on div "프로필 사진 변경" at bounding box center [712, 169] width 1002 height 111
click at [264, 94] on link "채널" at bounding box center [264, 87] width 44 height 28
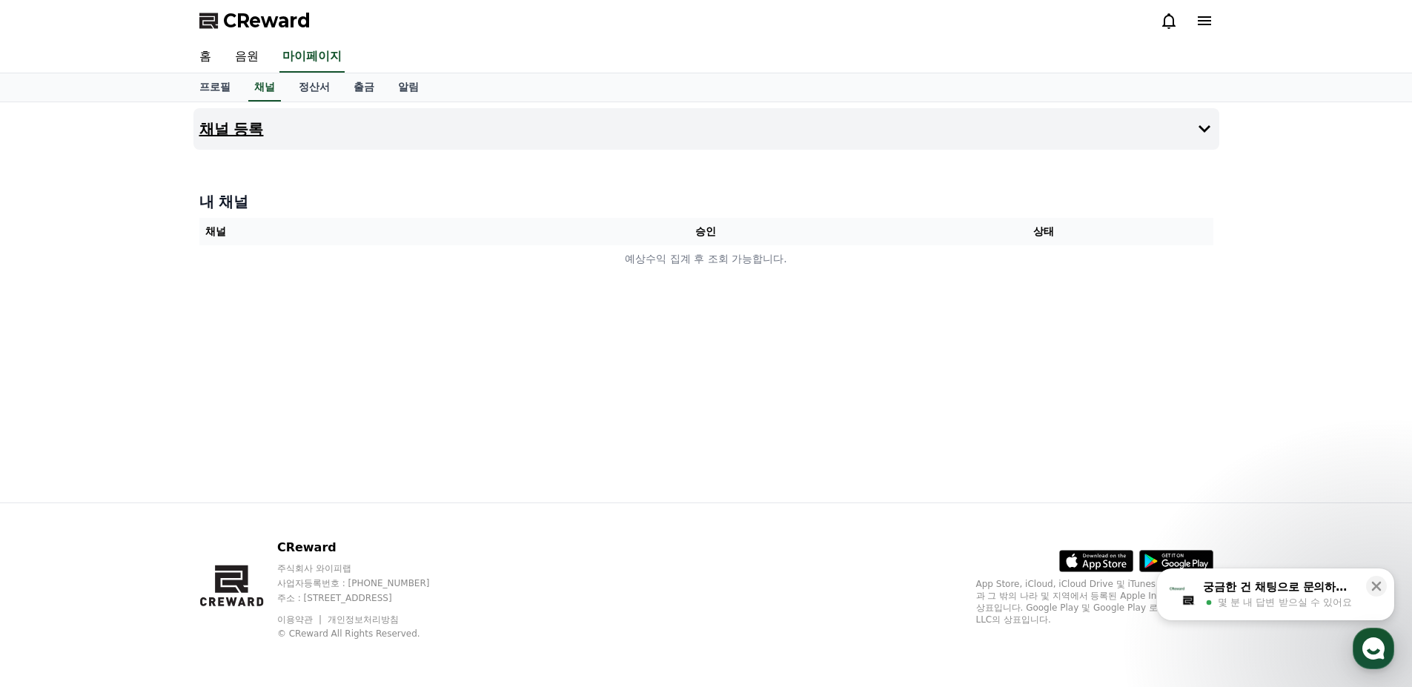
click at [304, 127] on button "채널 등록" at bounding box center [706, 129] width 1026 height 42
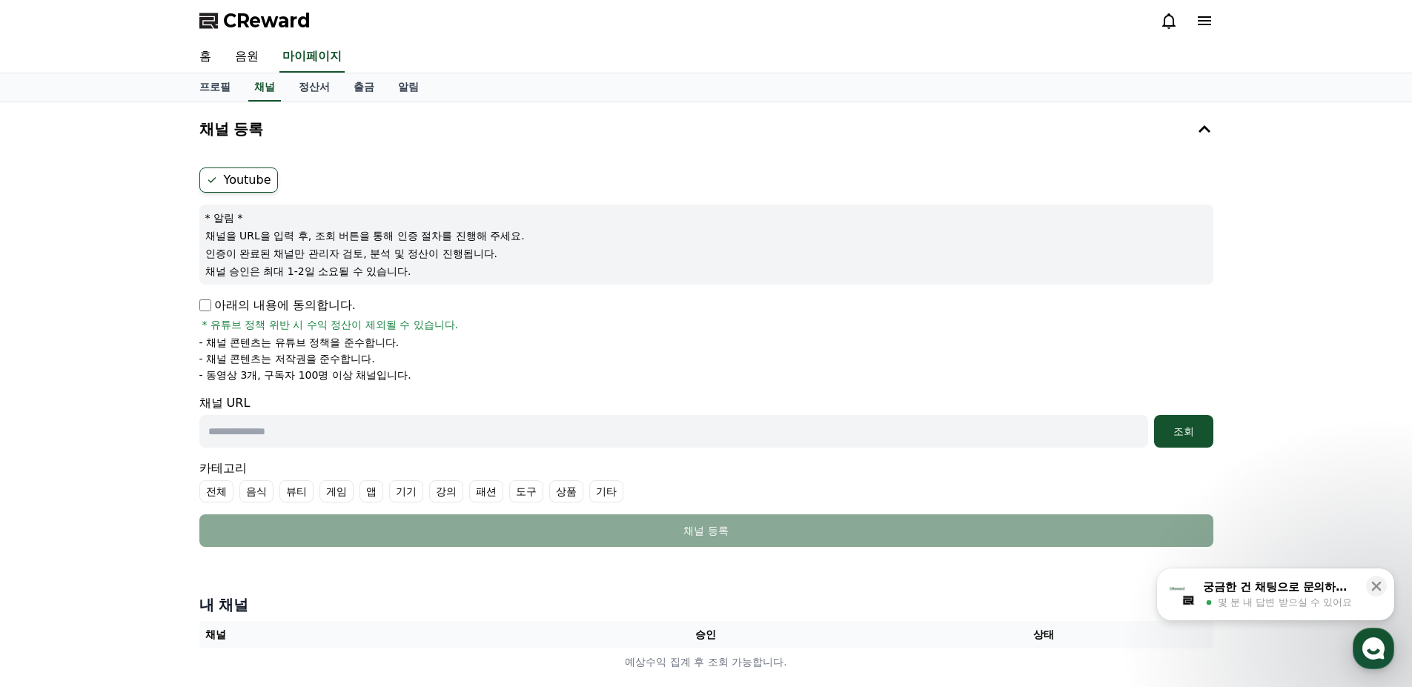
click at [431, 392] on form "Youtube * 알림 * 채널을 URL을 입력 후, 조회 버튼을 통해 인증 절차를 진행해 주세요. 인증이 완료된 채널만 관리자 검토, 분석 …" at bounding box center [706, 358] width 1014 height 380
click at [651, 380] on li "- 동영상 3개, 구독자 100명 이상 채널입니다." at bounding box center [706, 375] width 1014 height 15
click at [779, 437] on input "text" at bounding box center [673, 431] width 949 height 33
paste input "**********"
type input "**********"
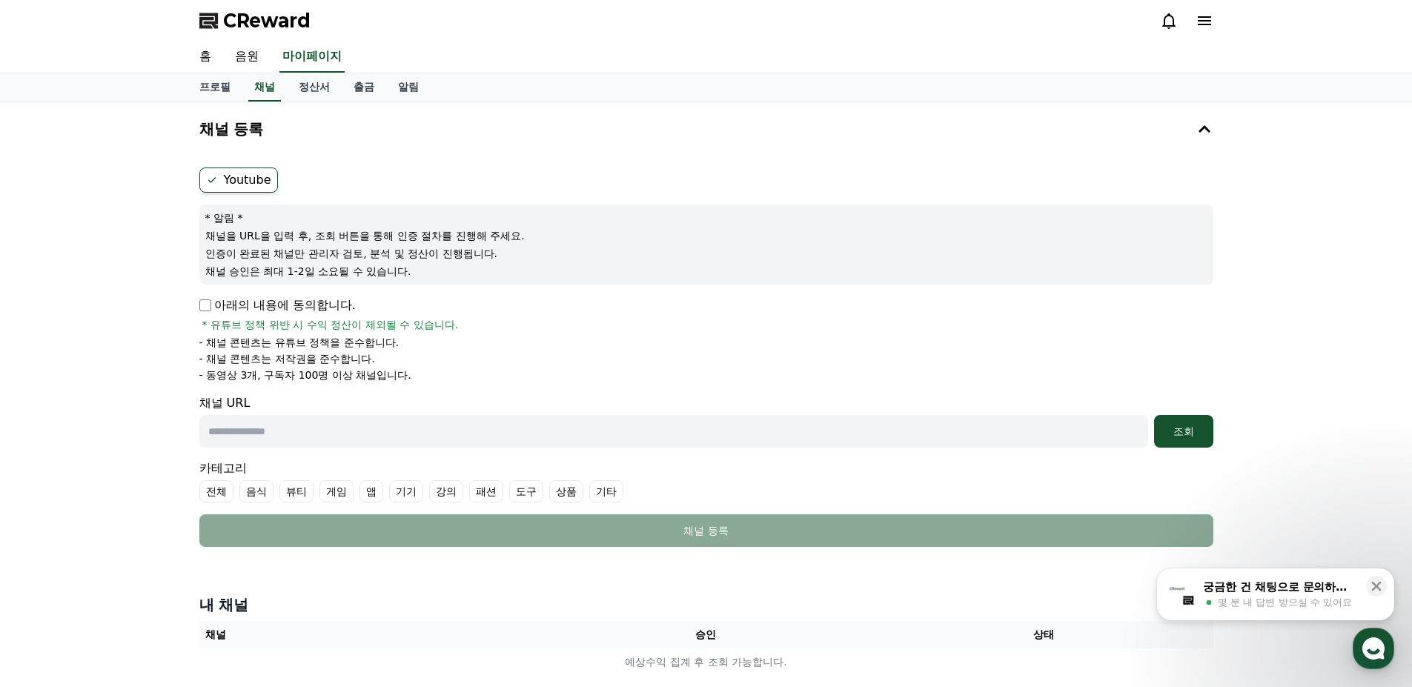
click at [689, 326] on div "아래의 내용에 동의합니다. * 유튜브 정책 위반 시 수익 정산이 제외될 수 있습니다." at bounding box center [706, 315] width 1014 height 36
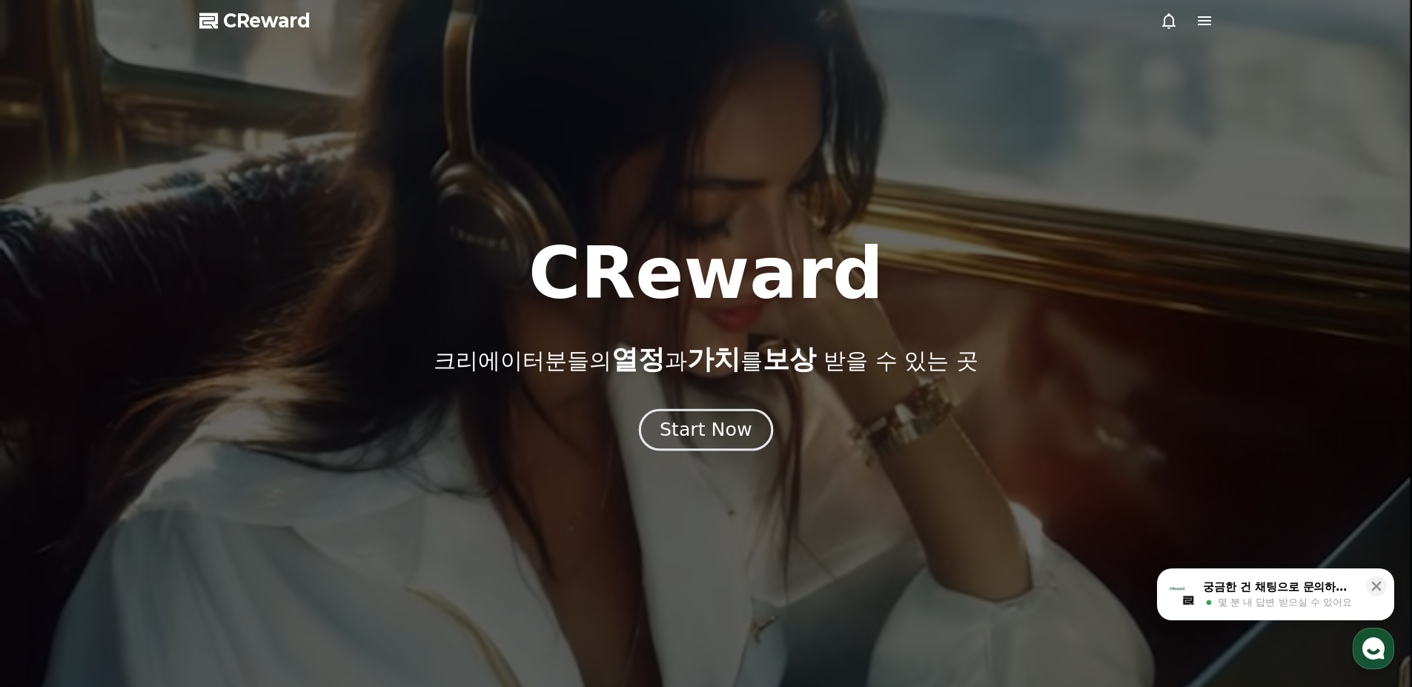
click at [680, 419] on div "Start Now" at bounding box center [706, 429] width 92 height 25
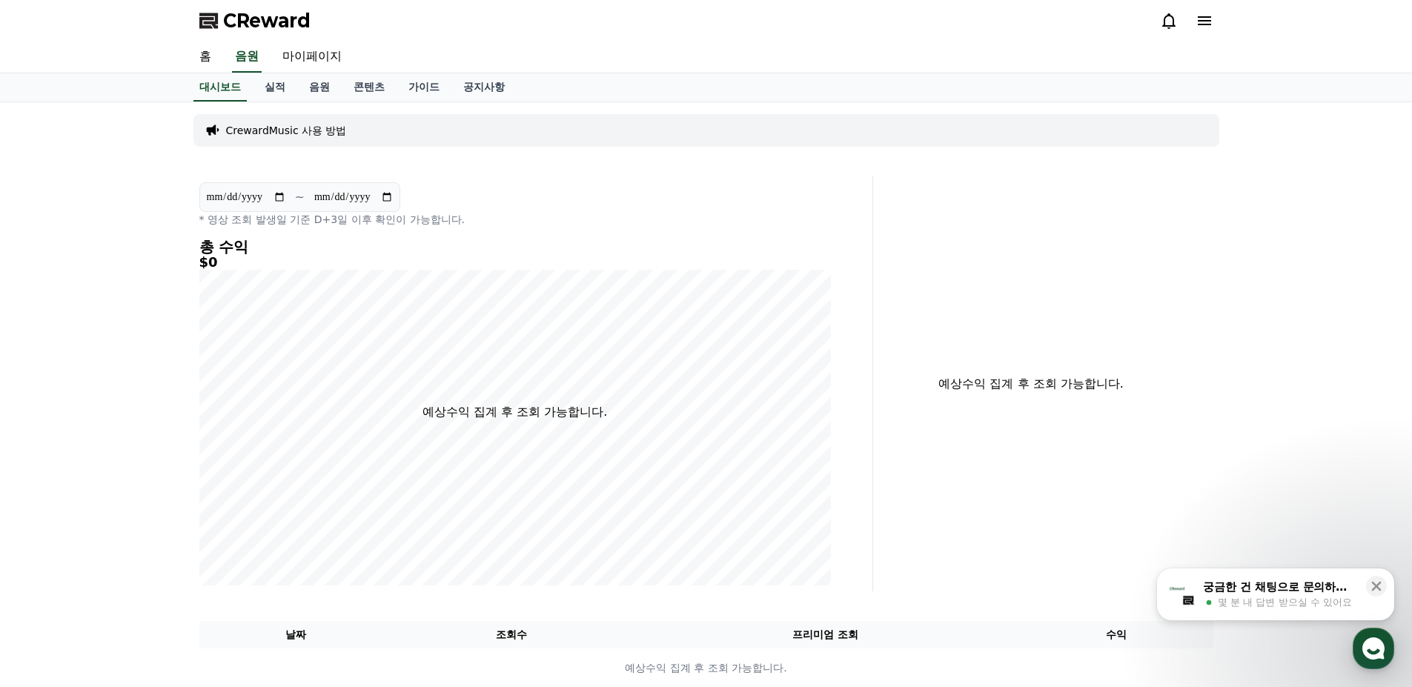
click at [301, 131] on p "CrewardMusic 사용 방법" at bounding box center [286, 130] width 121 height 15
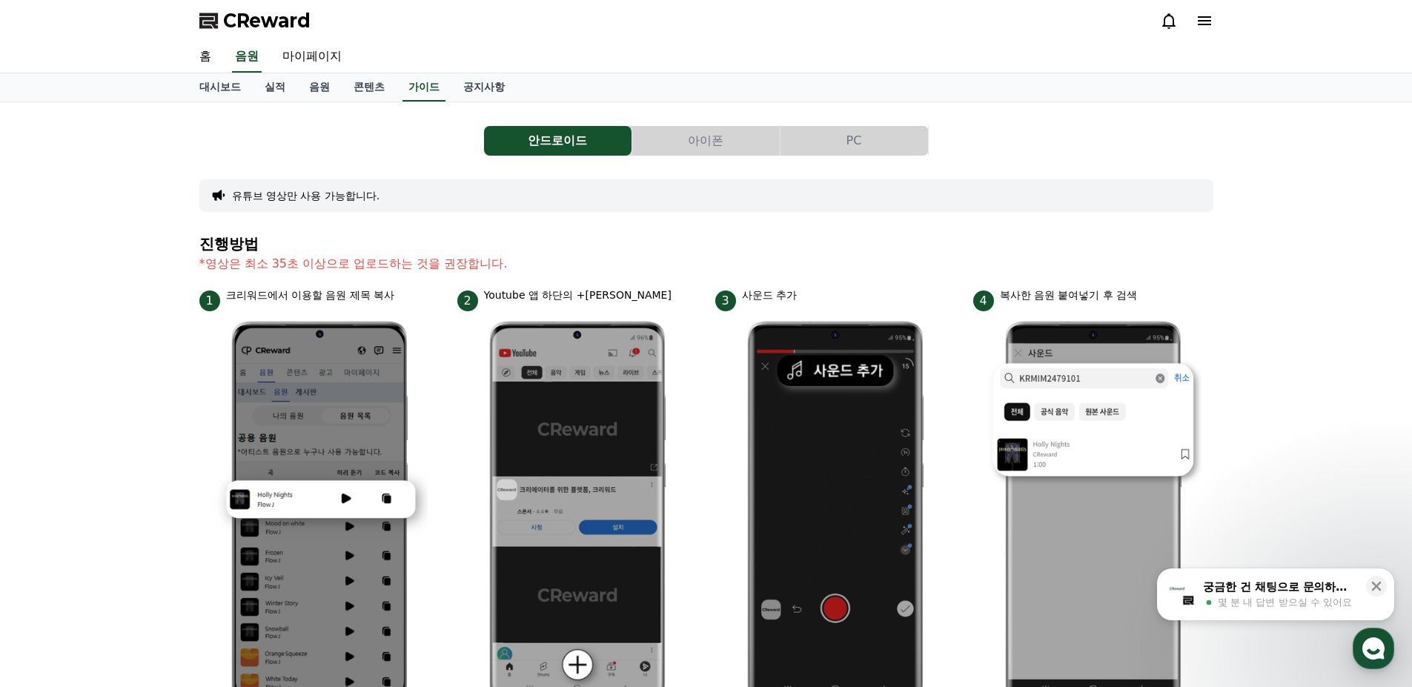
click at [411, 262] on p "*영상은 최소 35초 이상으로 업로드하는 것을 권장합니다." at bounding box center [706, 264] width 1014 height 18
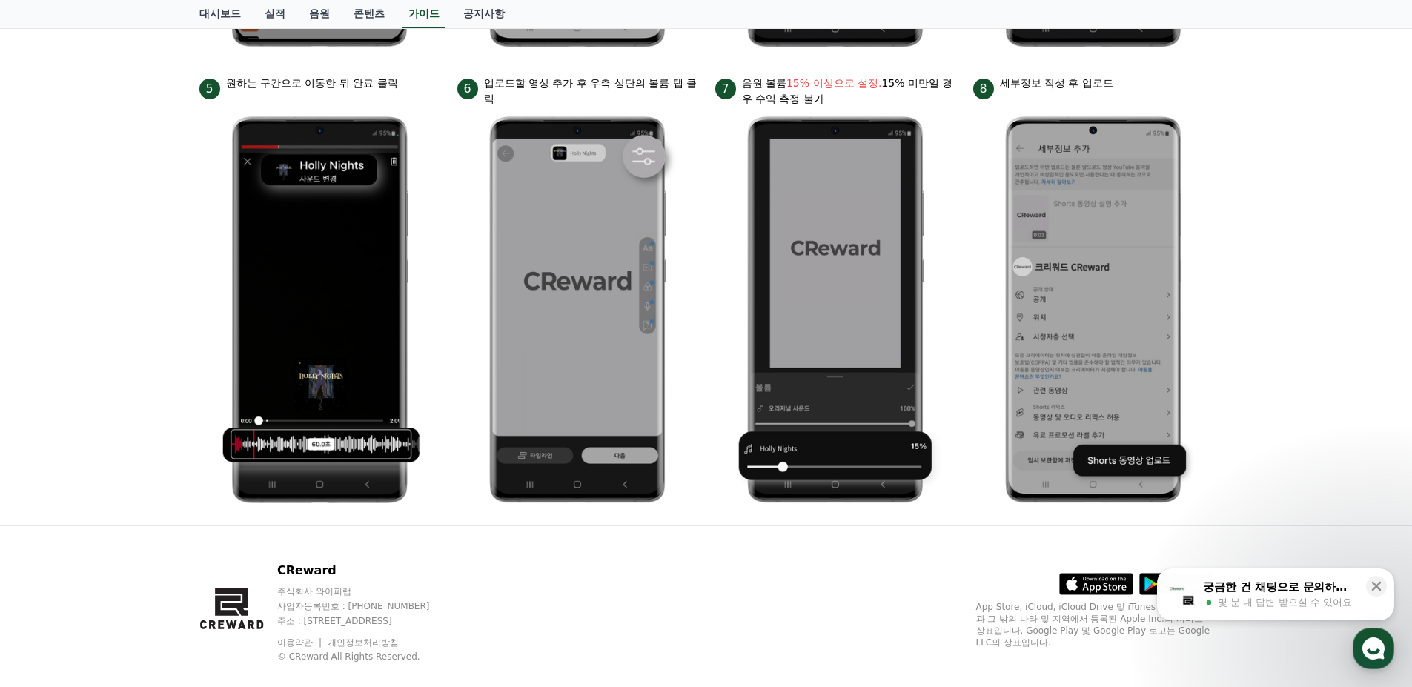
scroll to position [667, 0]
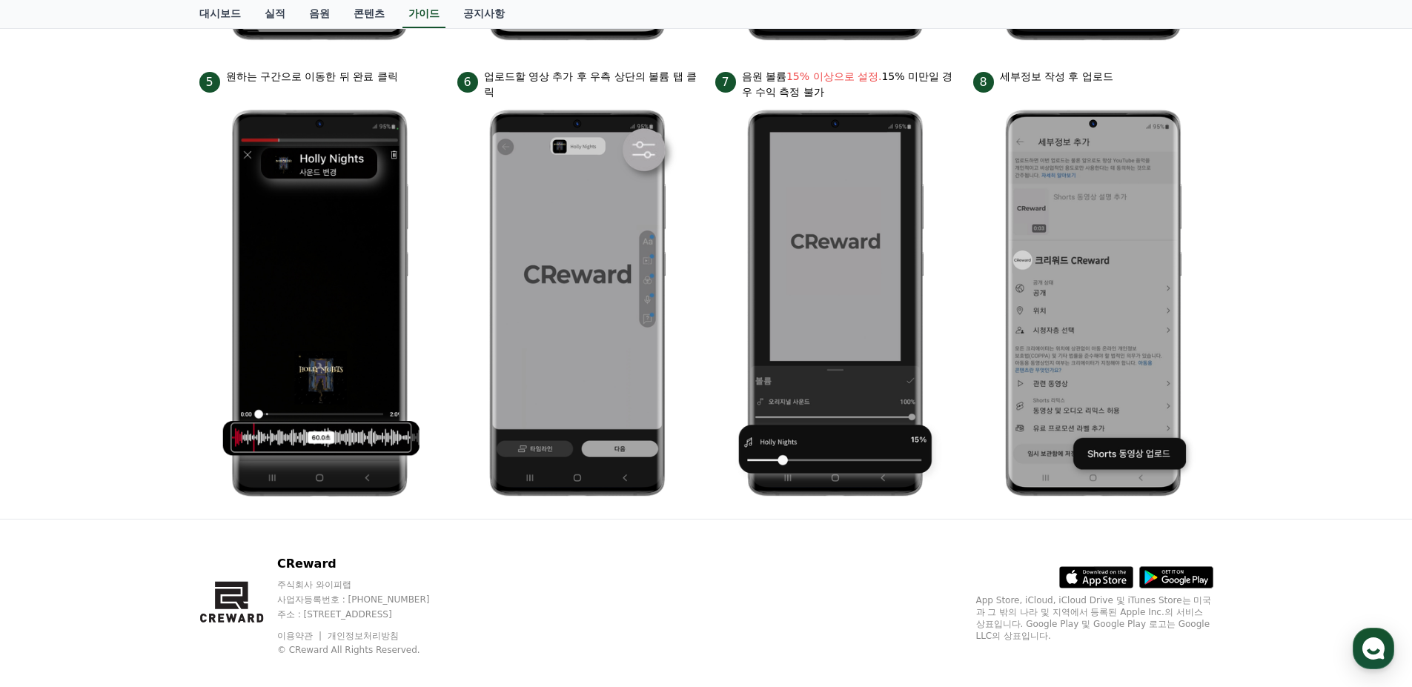
click at [973, 438] on li "8 세부정보 작성 후 업로드" at bounding box center [1093, 288] width 240 height 438
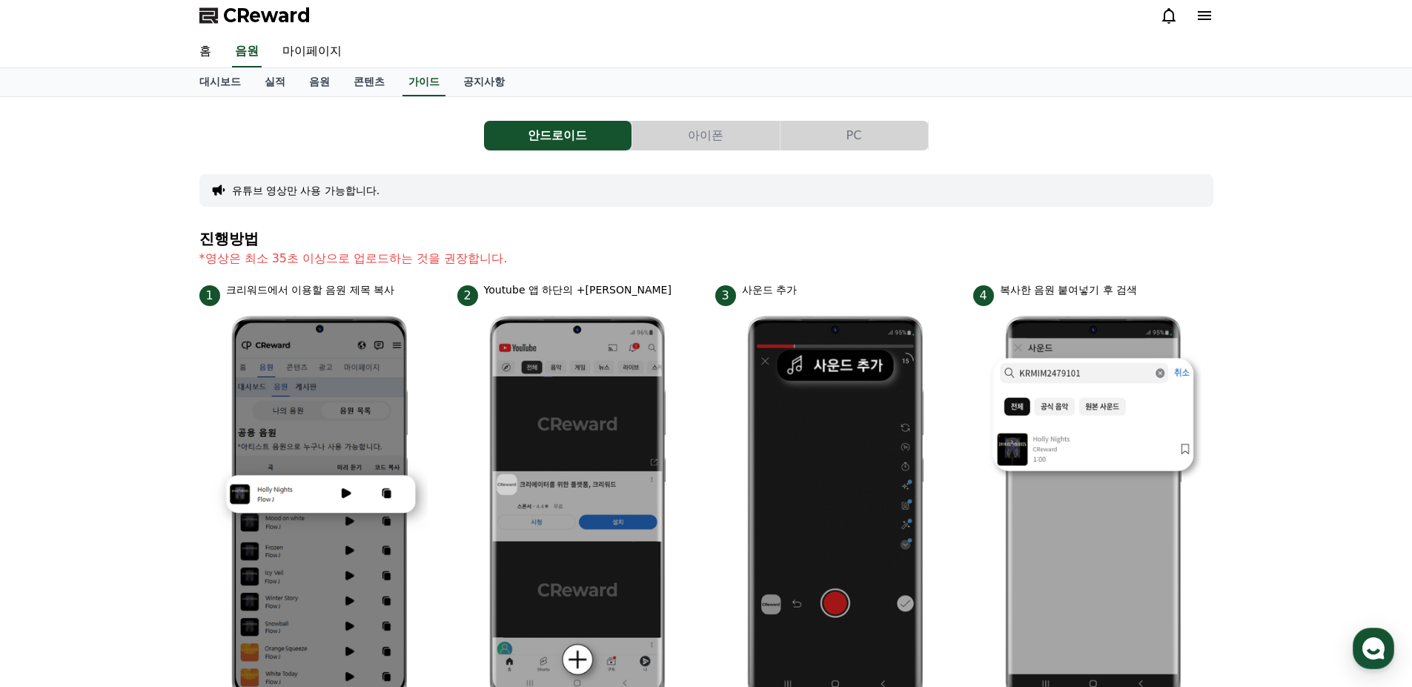
scroll to position [0, 0]
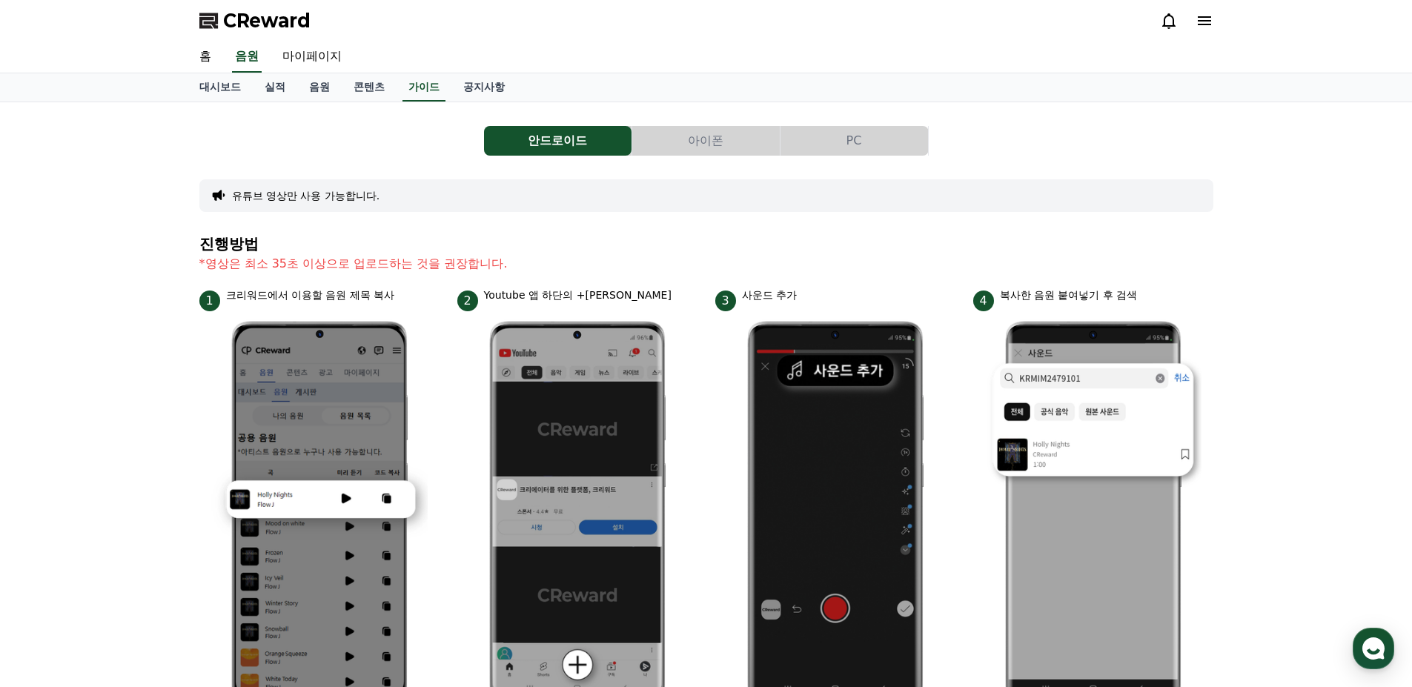
click at [126, 374] on div "안드로이드 아이폰 PC 유튜브 영상만 사용 가능합니다. 진행방법 *영상은 최소 35초 이상으로 업로드하는 것을 권장합니다. 1 크리워드에서 이…" at bounding box center [706, 644] width 1412 height 1084
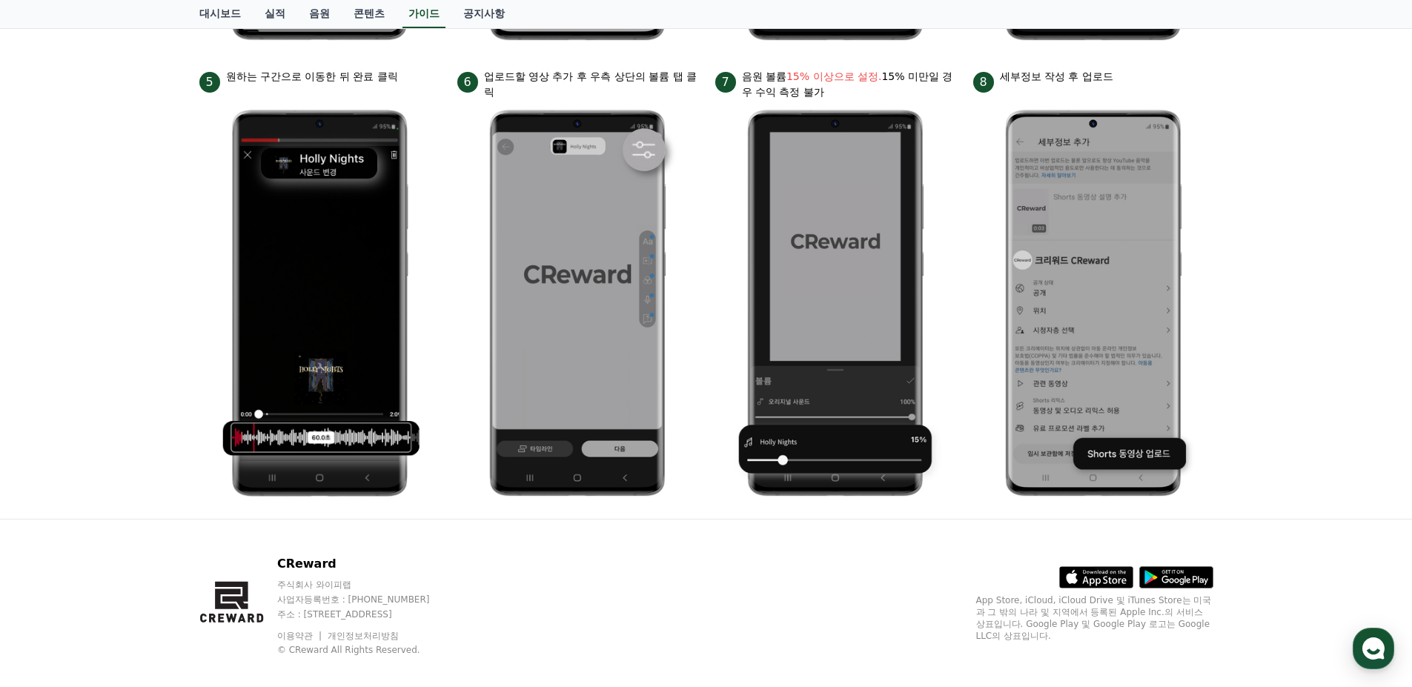
scroll to position [683, 0]
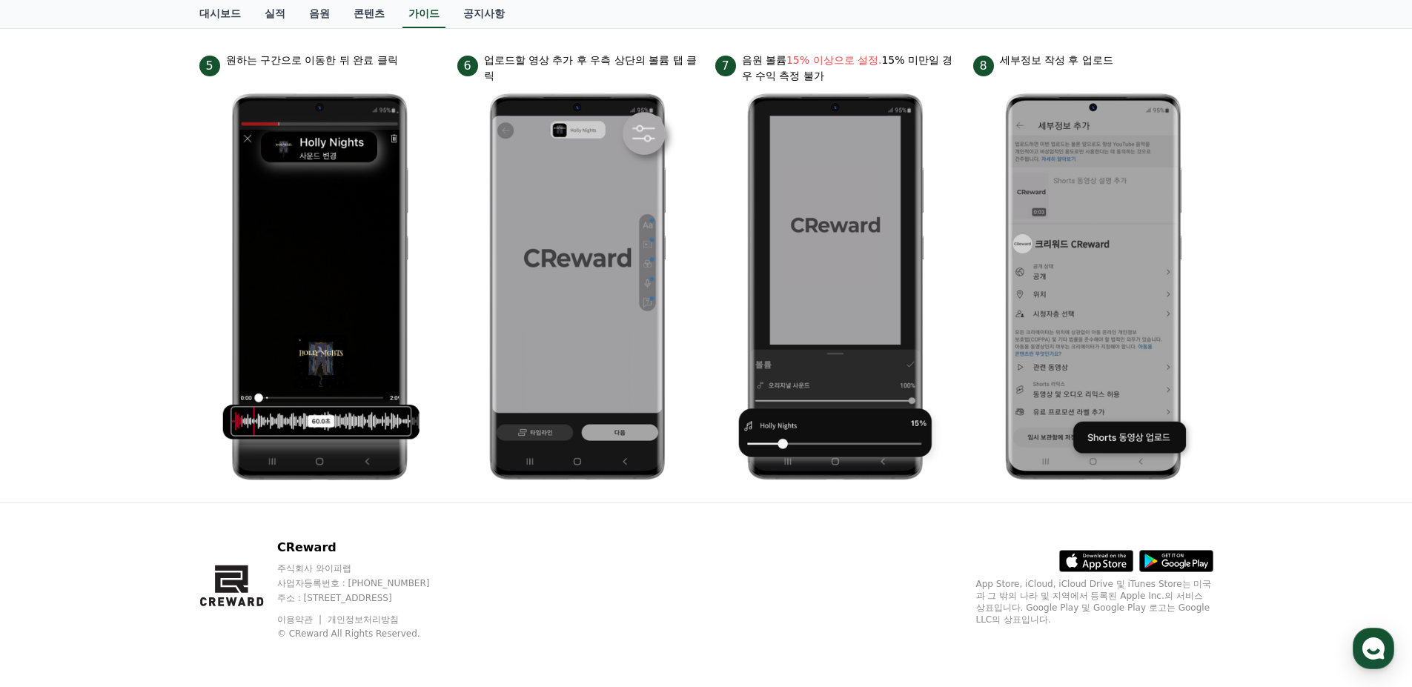
click at [866, 631] on div "CReward 주식회사 와이피랩 사업자등록번호 : [PHONE_NUMBER] 주소 : [STREET_ADDRESS] 이용약관 개인정보처리방침 …" at bounding box center [707, 595] width 1038 height 184
